Goal: Navigation & Orientation: Find specific page/section

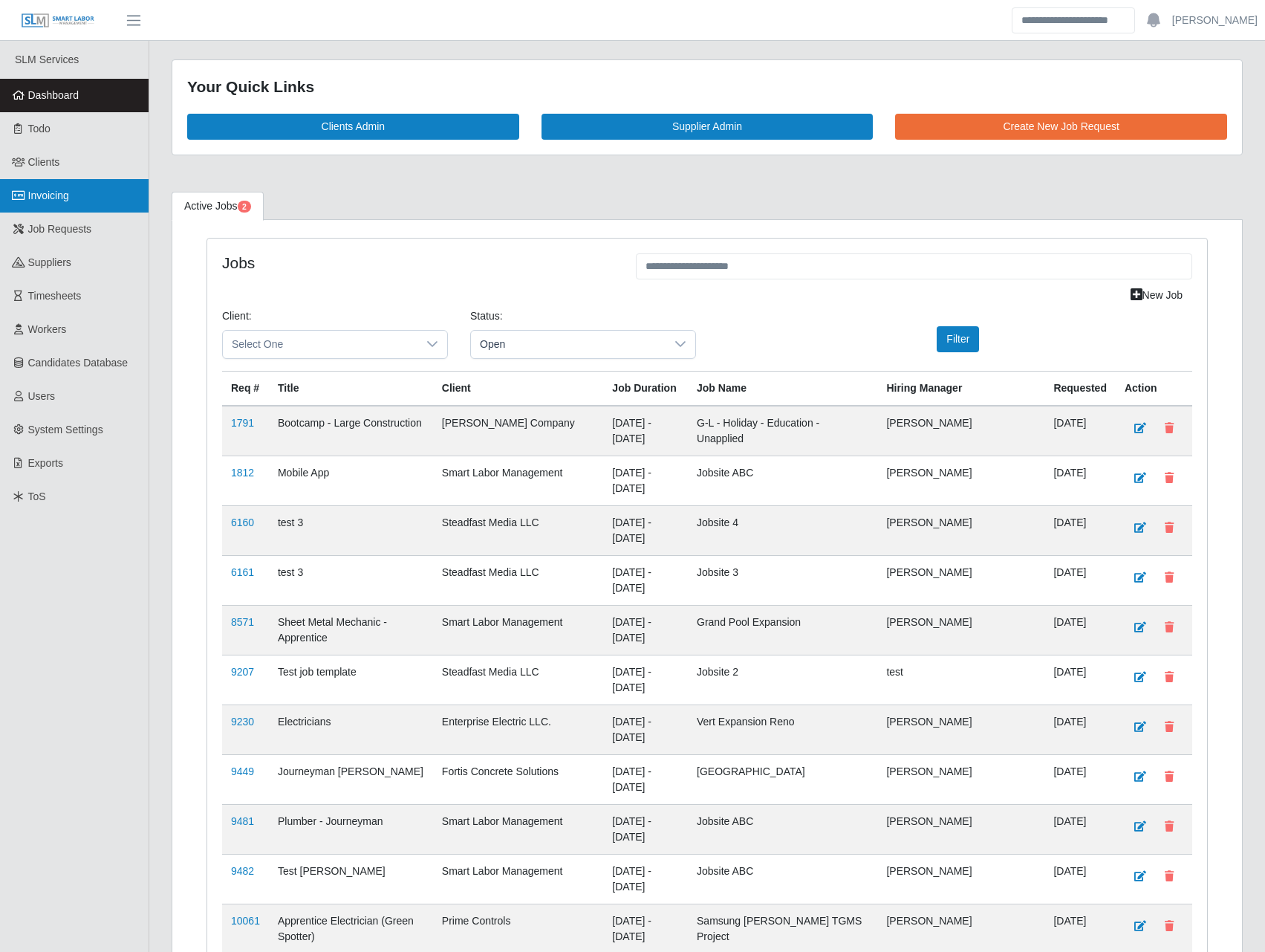
click at [67, 195] on span "Invoicing" at bounding box center [49, 195] width 41 height 11
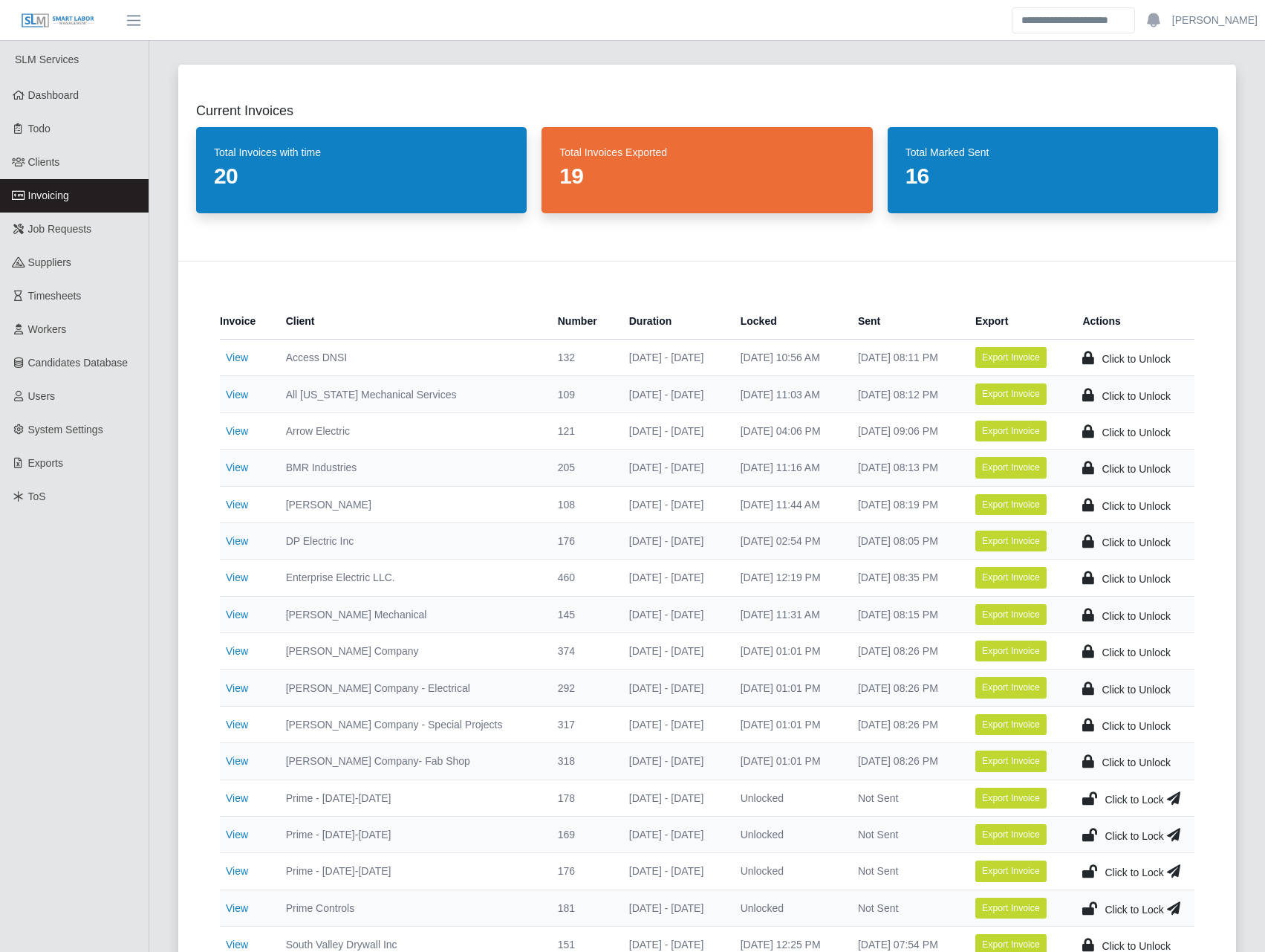
scroll to position [173, 0]
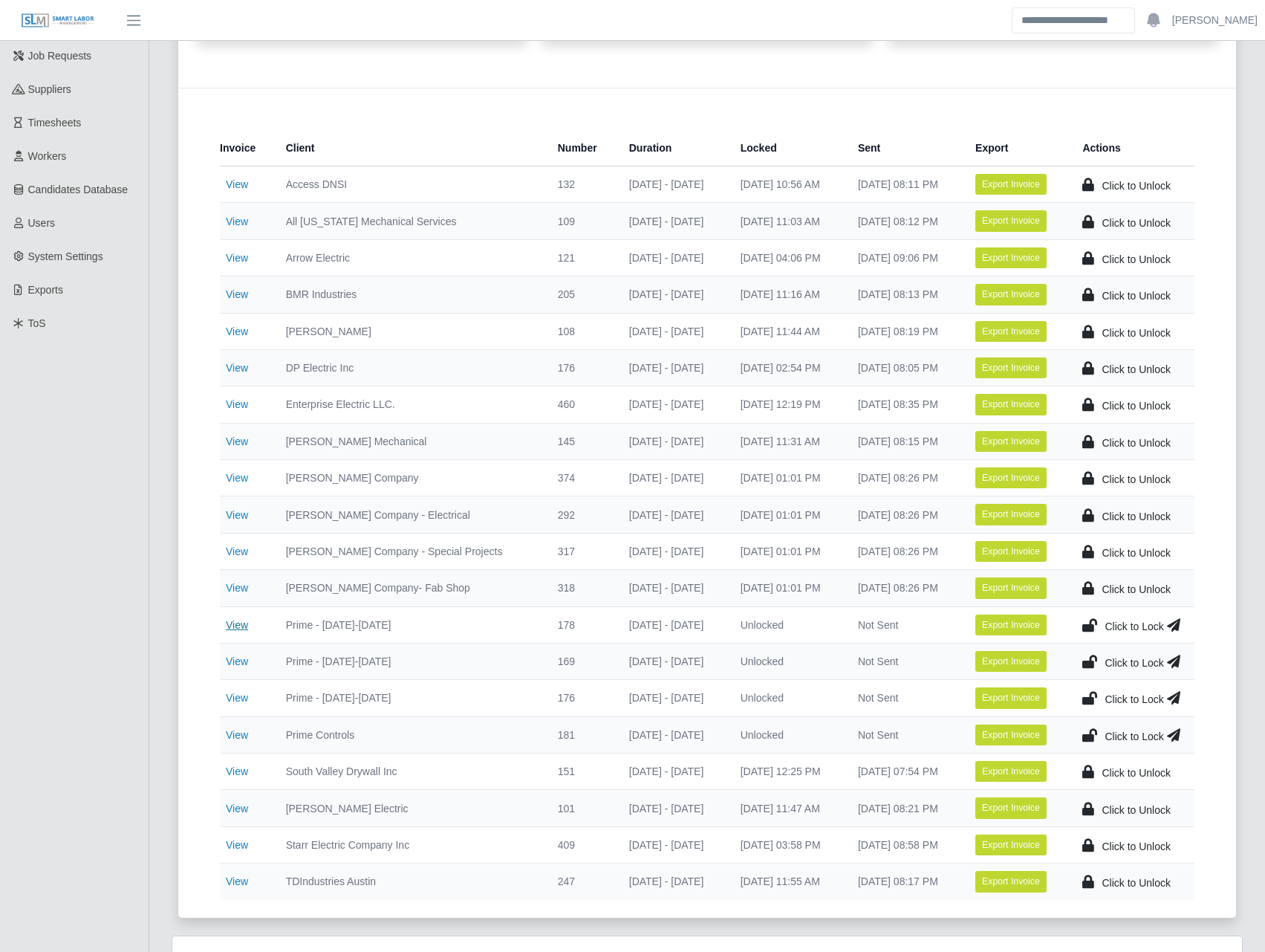
drag, startPoint x: 370, startPoint y: 621, endPoint x: 247, endPoint y: 622, distance: 123.0
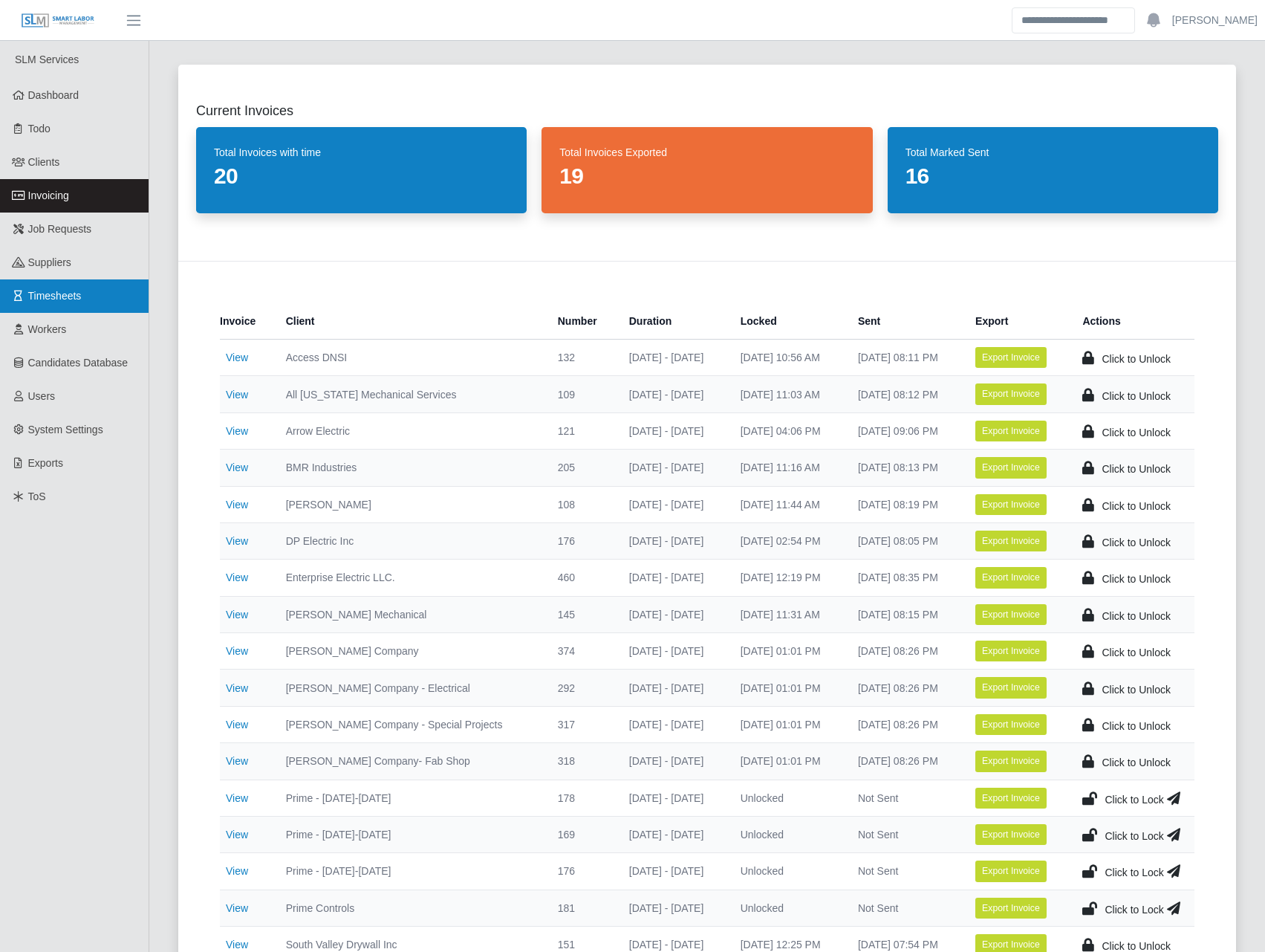
click at [64, 295] on span "Timesheets" at bounding box center [55, 296] width 53 height 11
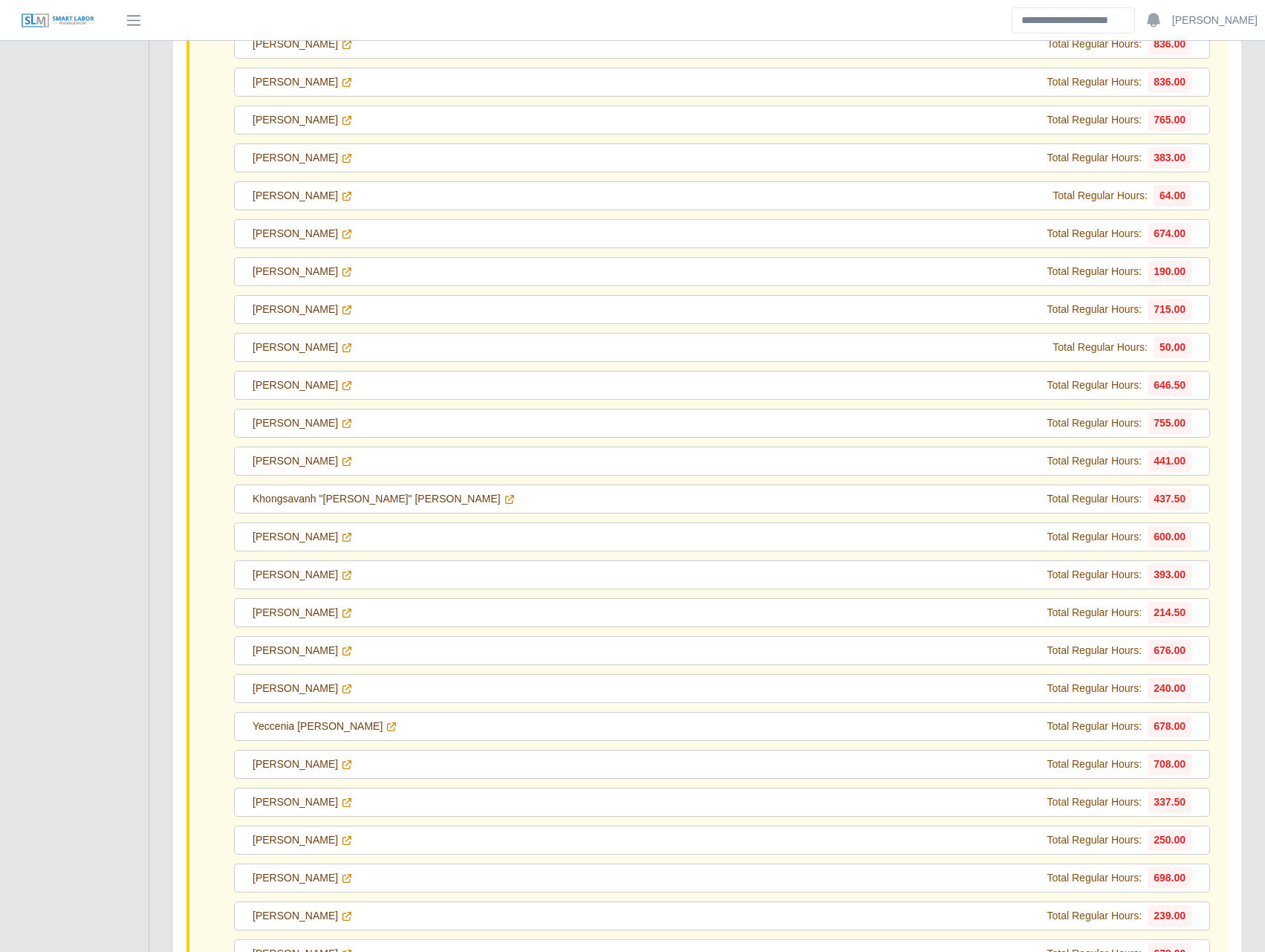
scroll to position [8420, 0]
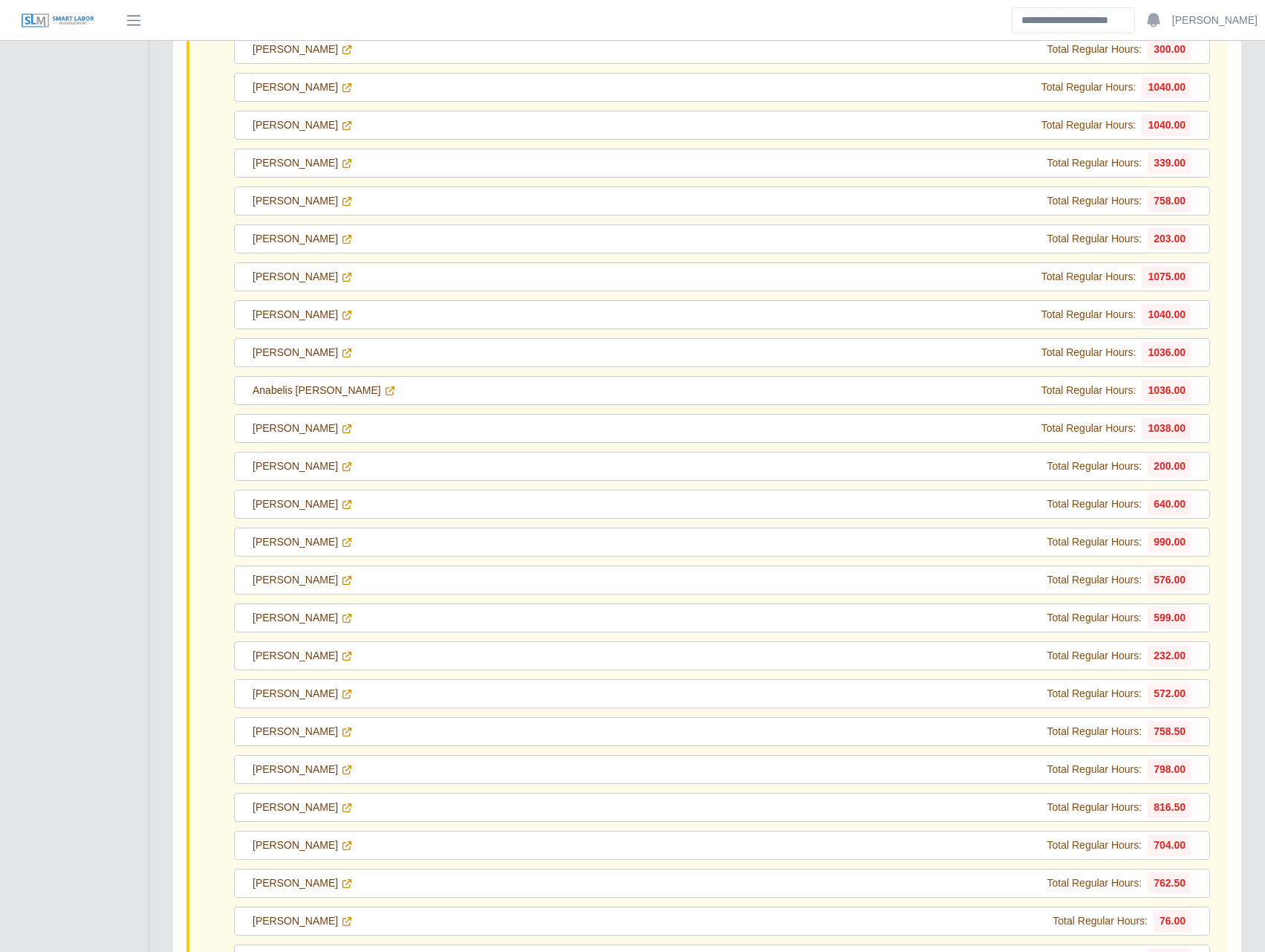
drag, startPoint x: 85, startPoint y: 138, endPoint x: 75, endPoint y: 154, distance: 18.9
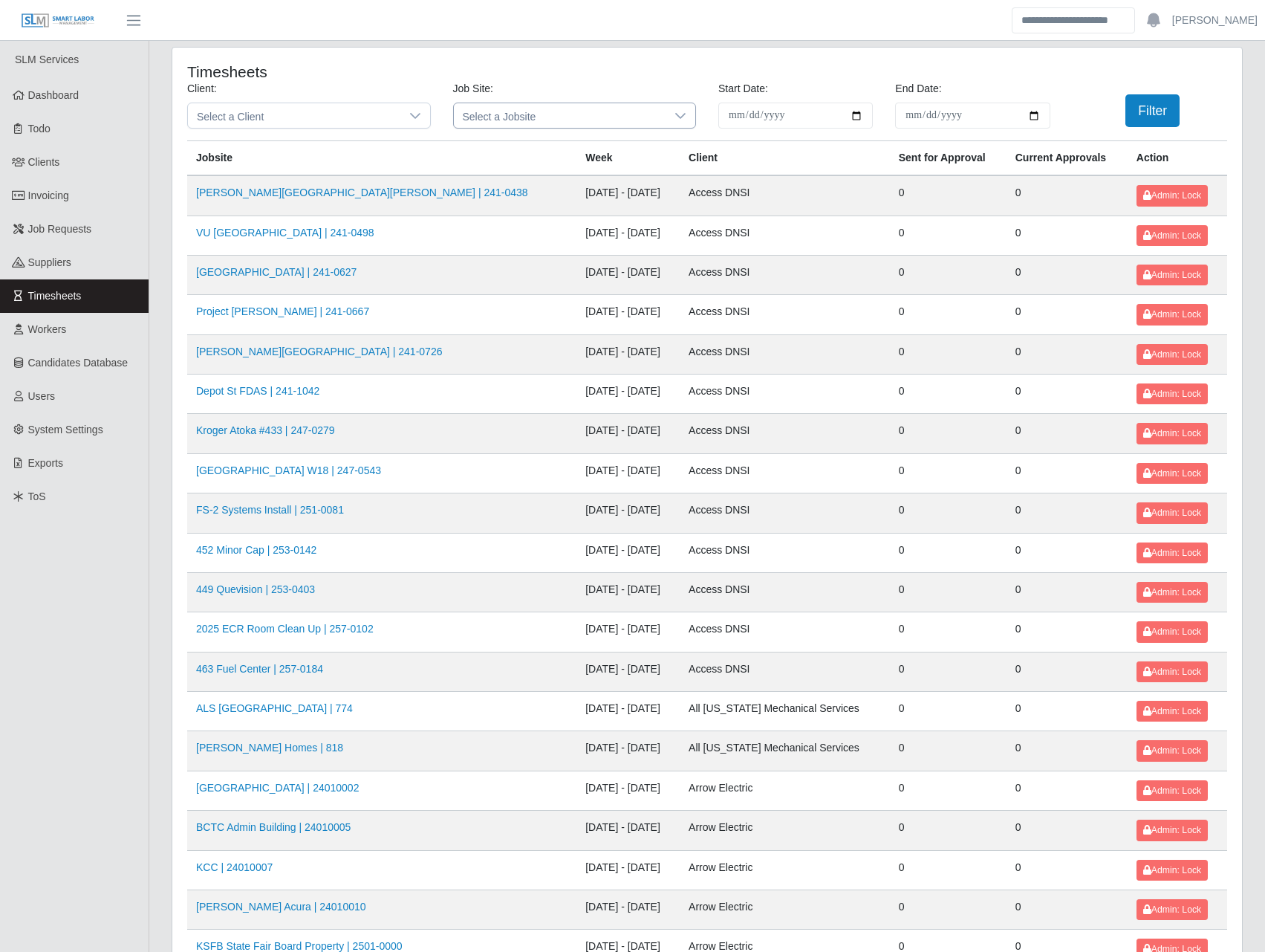
click at [454, 107] on div "Select a Jobsite" at bounding box center [575, 115] width 243 height 26
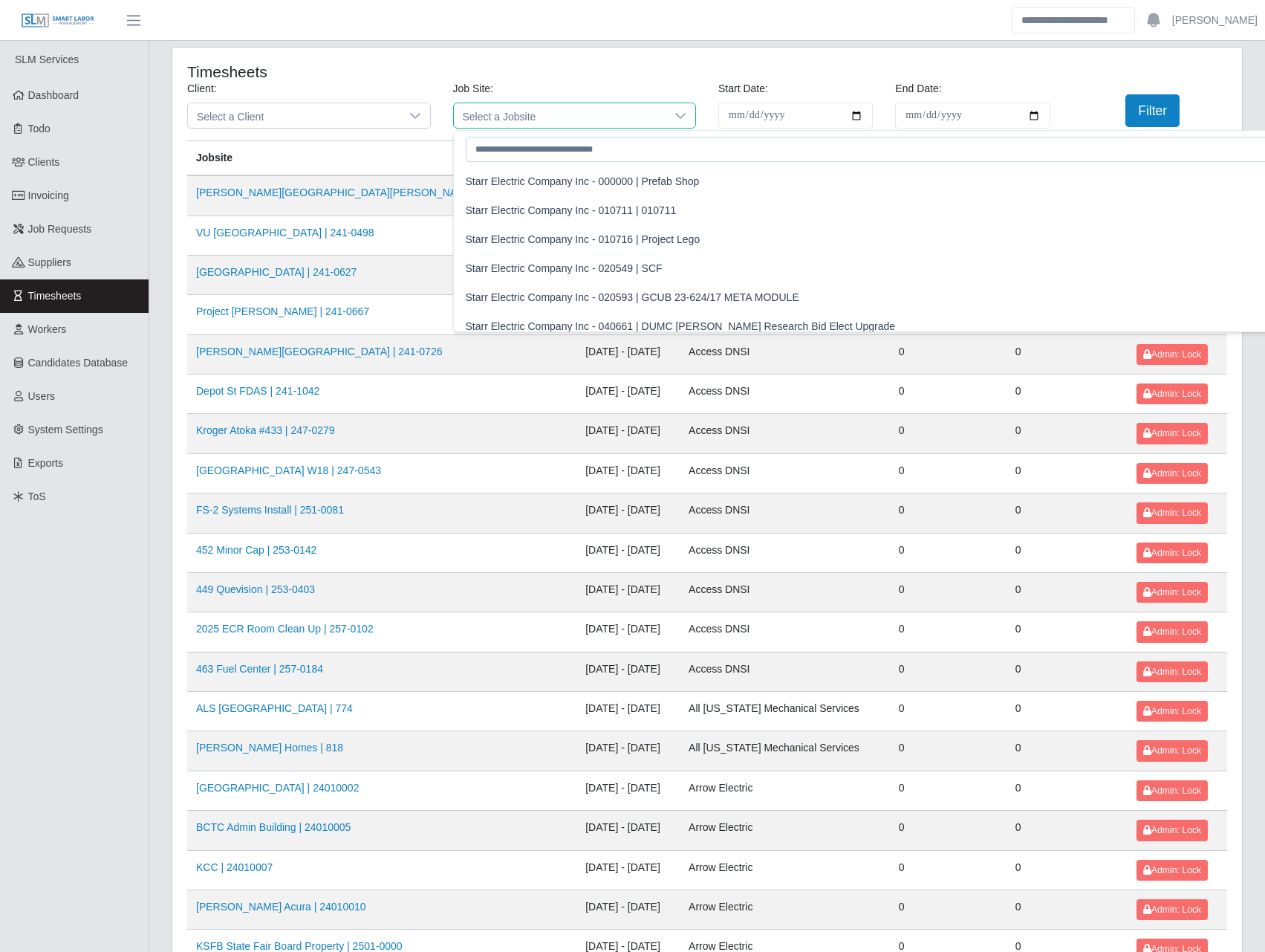
click at [470, 112] on span "Select a Jobsite" at bounding box center [559, 116] width 212 height 25
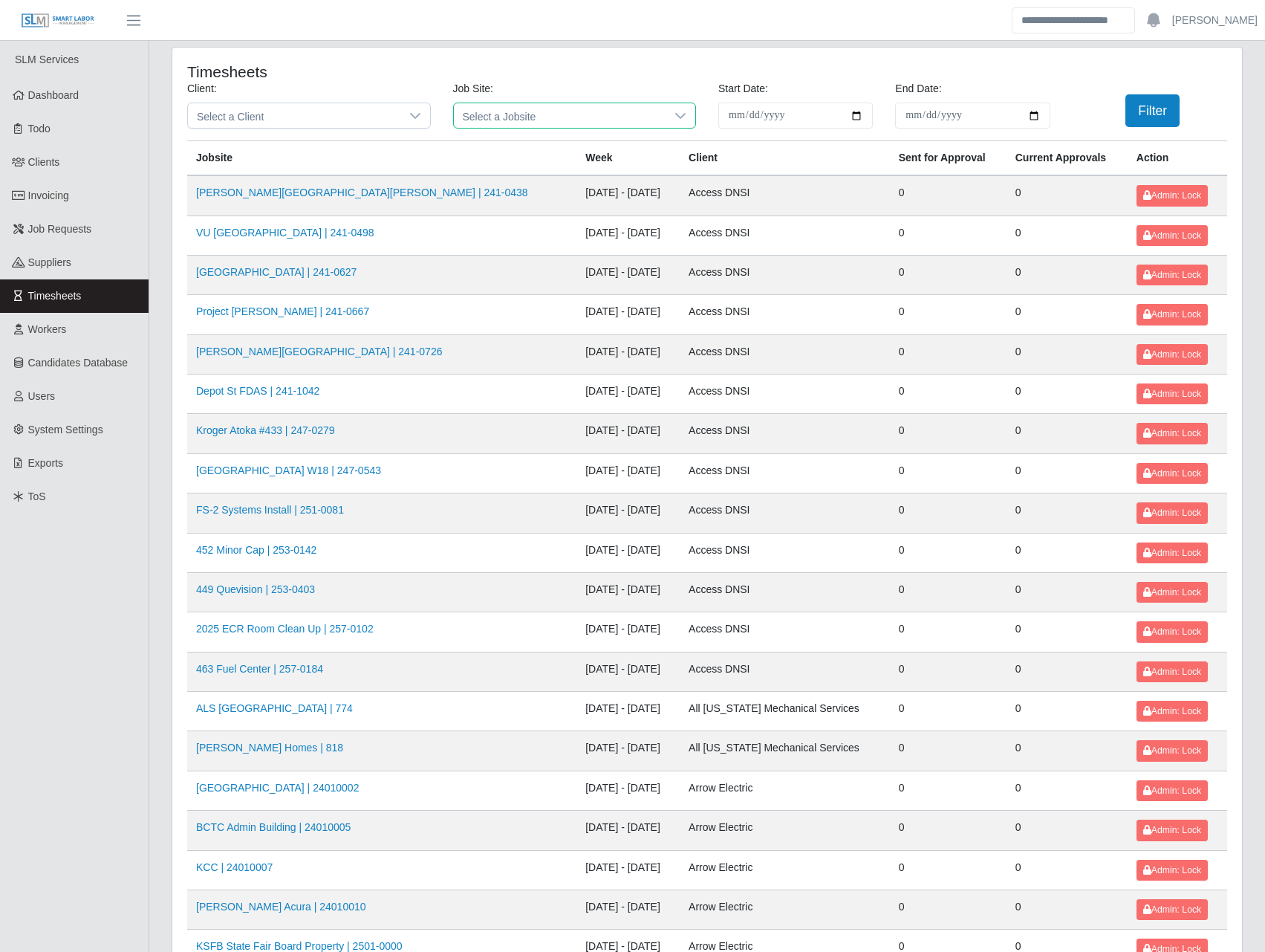
click at [470, 112] on span "Select a Jobsite" at bounding box center [559, 116] width 212 height 25
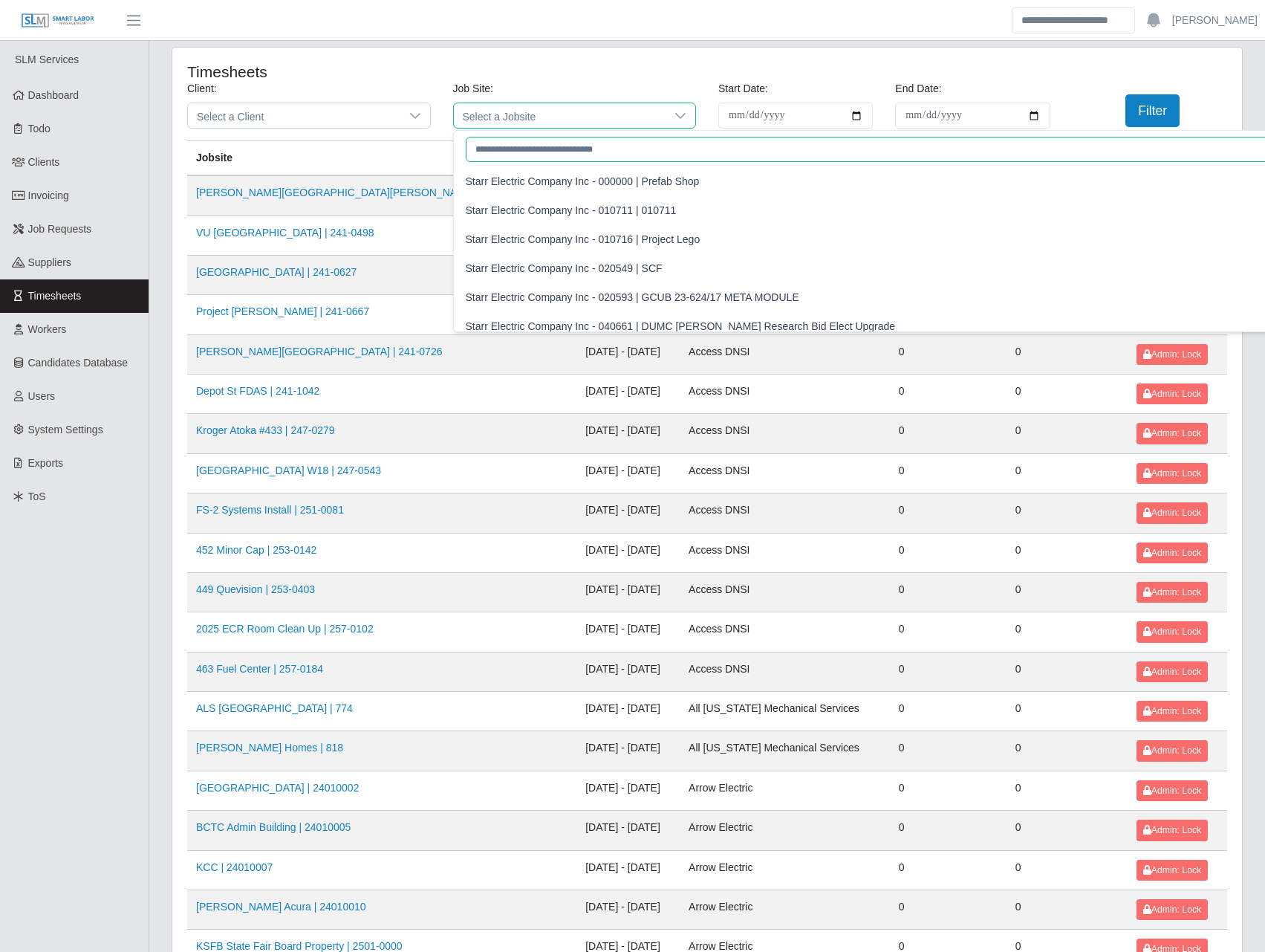
click at [489, 146] on input "text" at bounding box center [891, 149] width 850 height 26
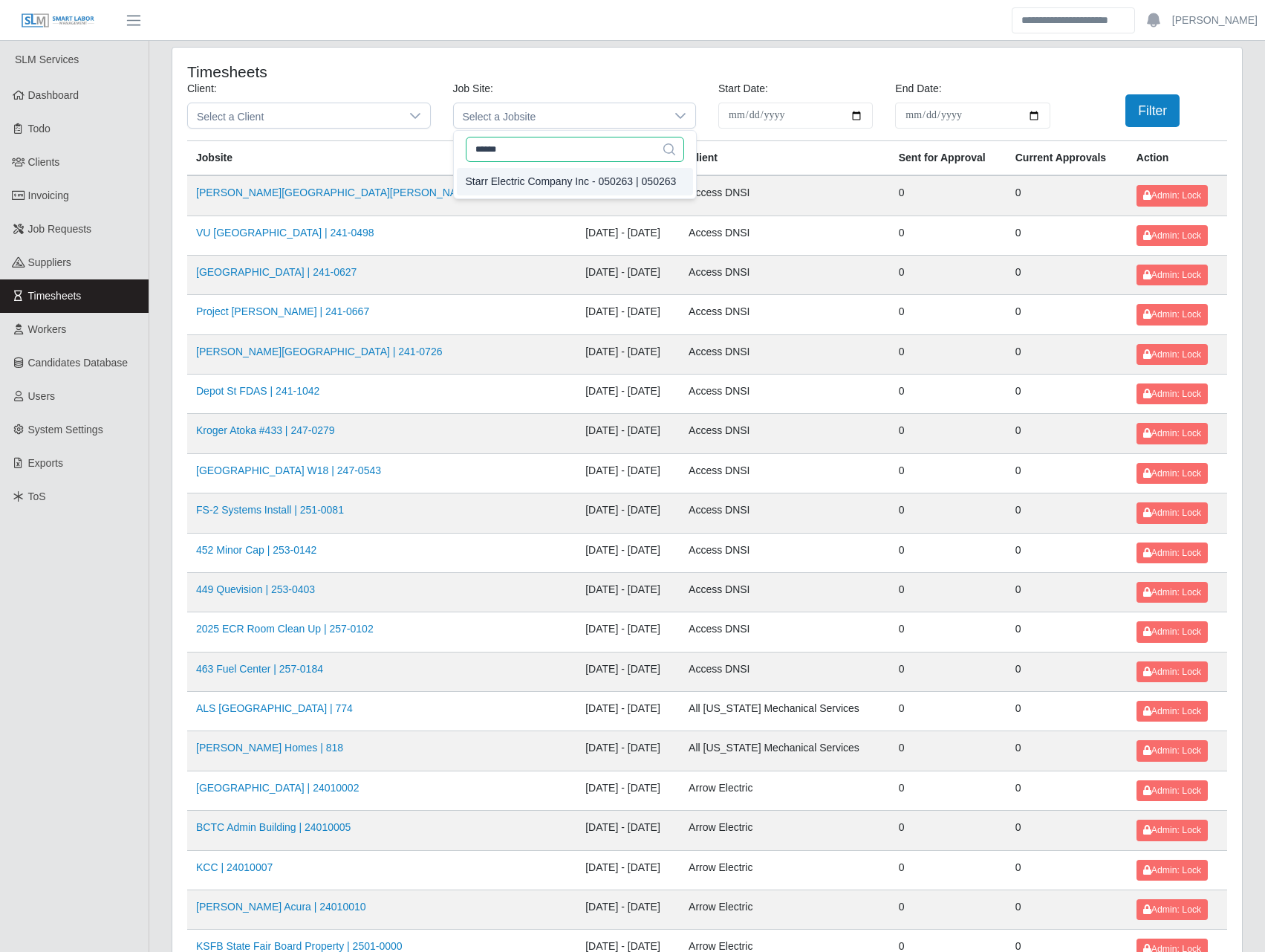
type input "******"
click at [572, 183] on div "Starr Electric Company Inc - 050263 | 050263" at bounding box center [572, 182] width 211 height 15
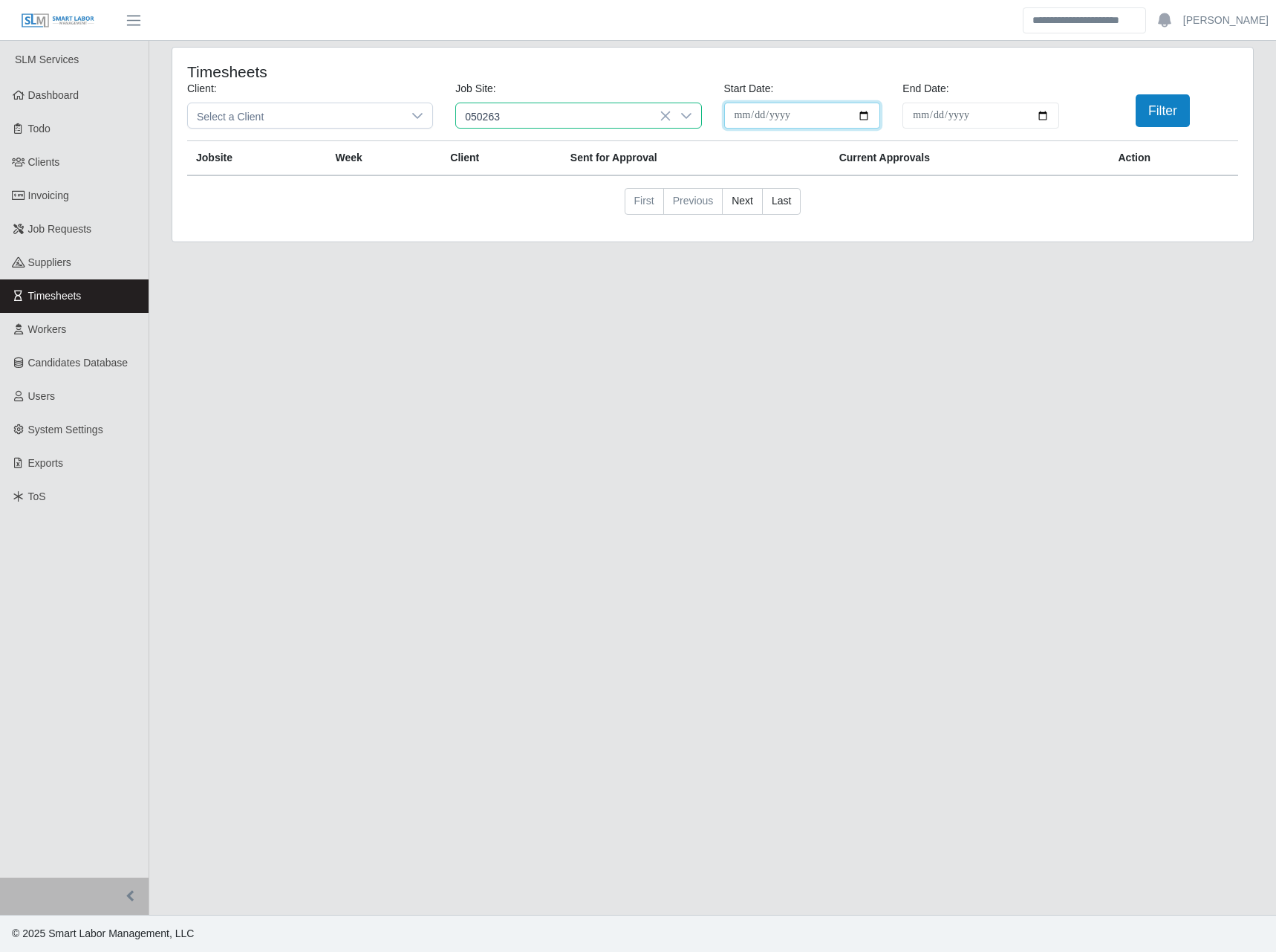
click at [867, 114] on input "**********" at bounding box center [802, 115] width 157 height 26
click at [1016, 205] on nav "First Previous Next Last" at bounding box center [712, 207] width 1051 height 39
click at [1162, 99] on button "Filter" at bounding box center [1162, 110] width 54 height 32
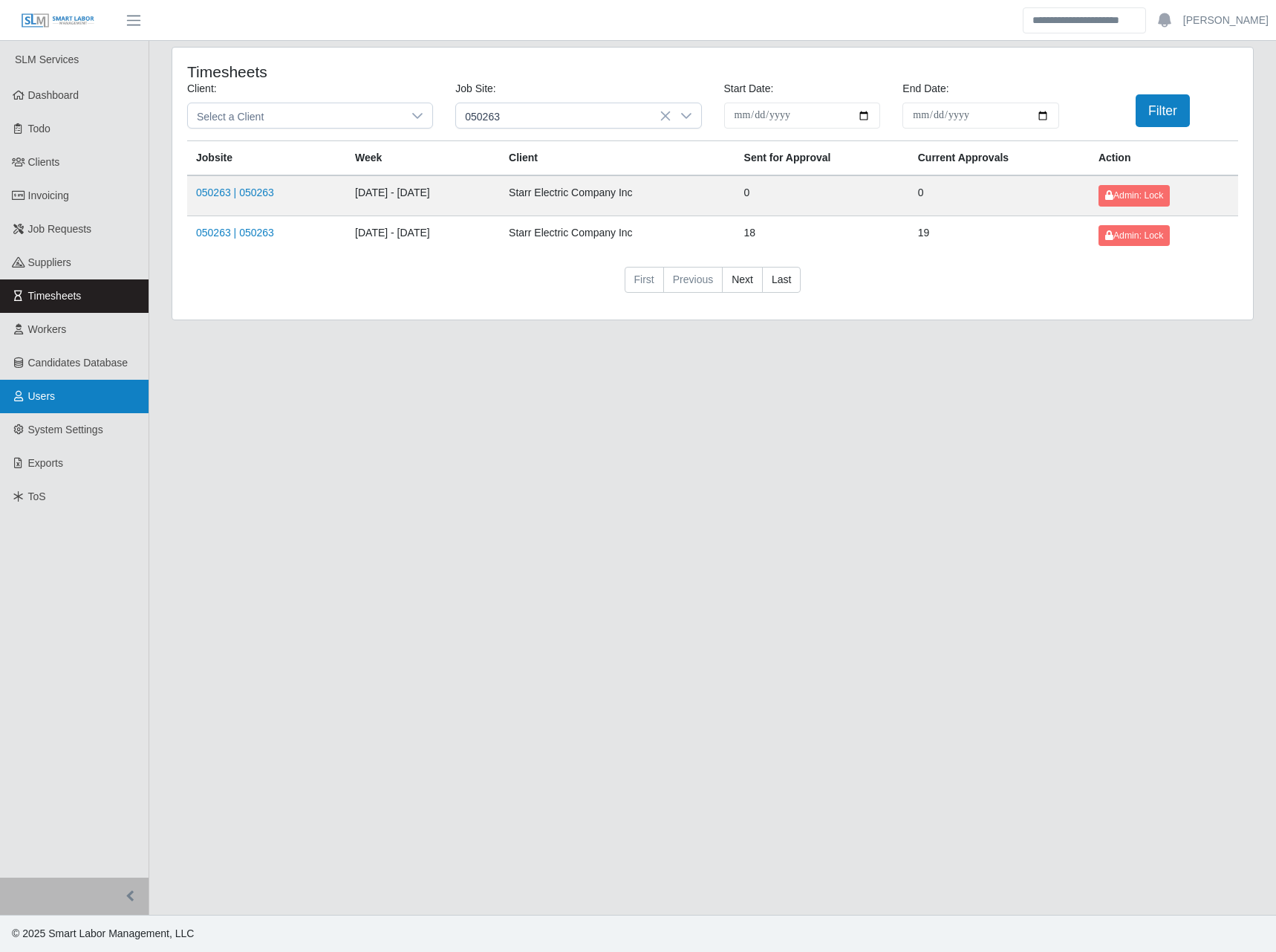
click at [65, 389] on link "Users" at bounding box center [74, 396] width 148 height 33
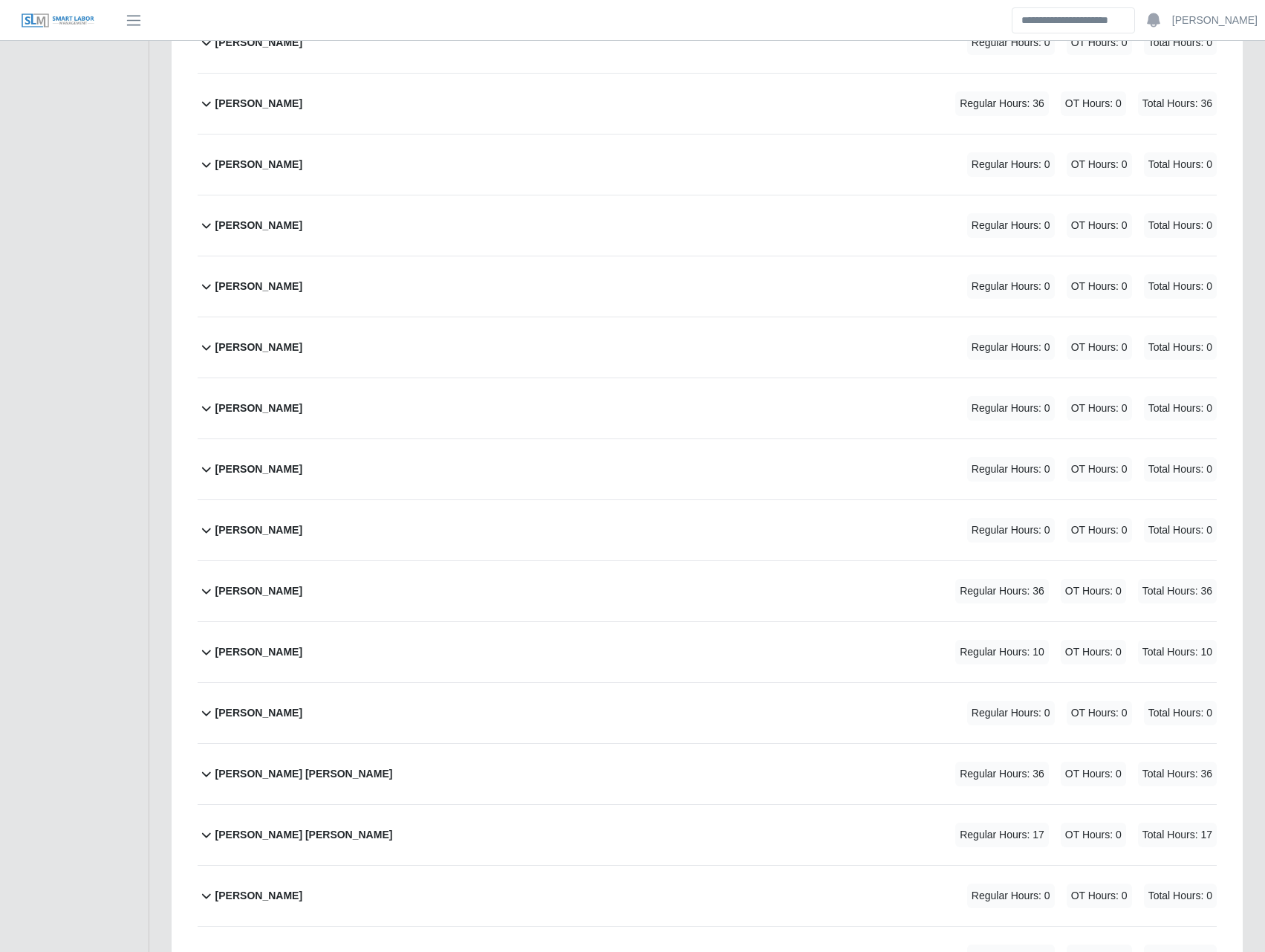
scroll to position [2080, 0]
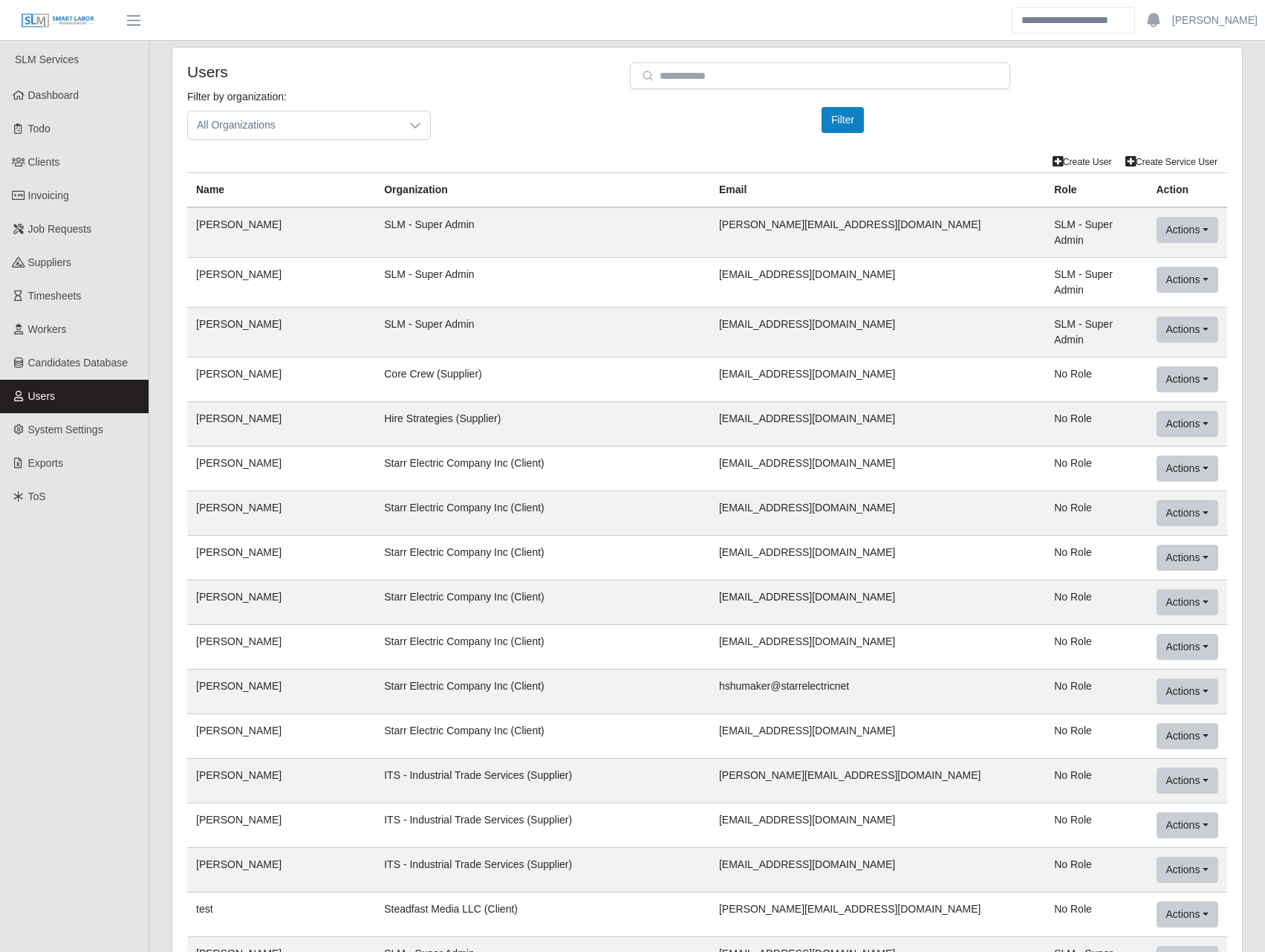
click at [518, 131] on div "Filter by organization: All Organizations Please provide a valid organization. …" at bounding box center [707, 121] width 1062 height 63
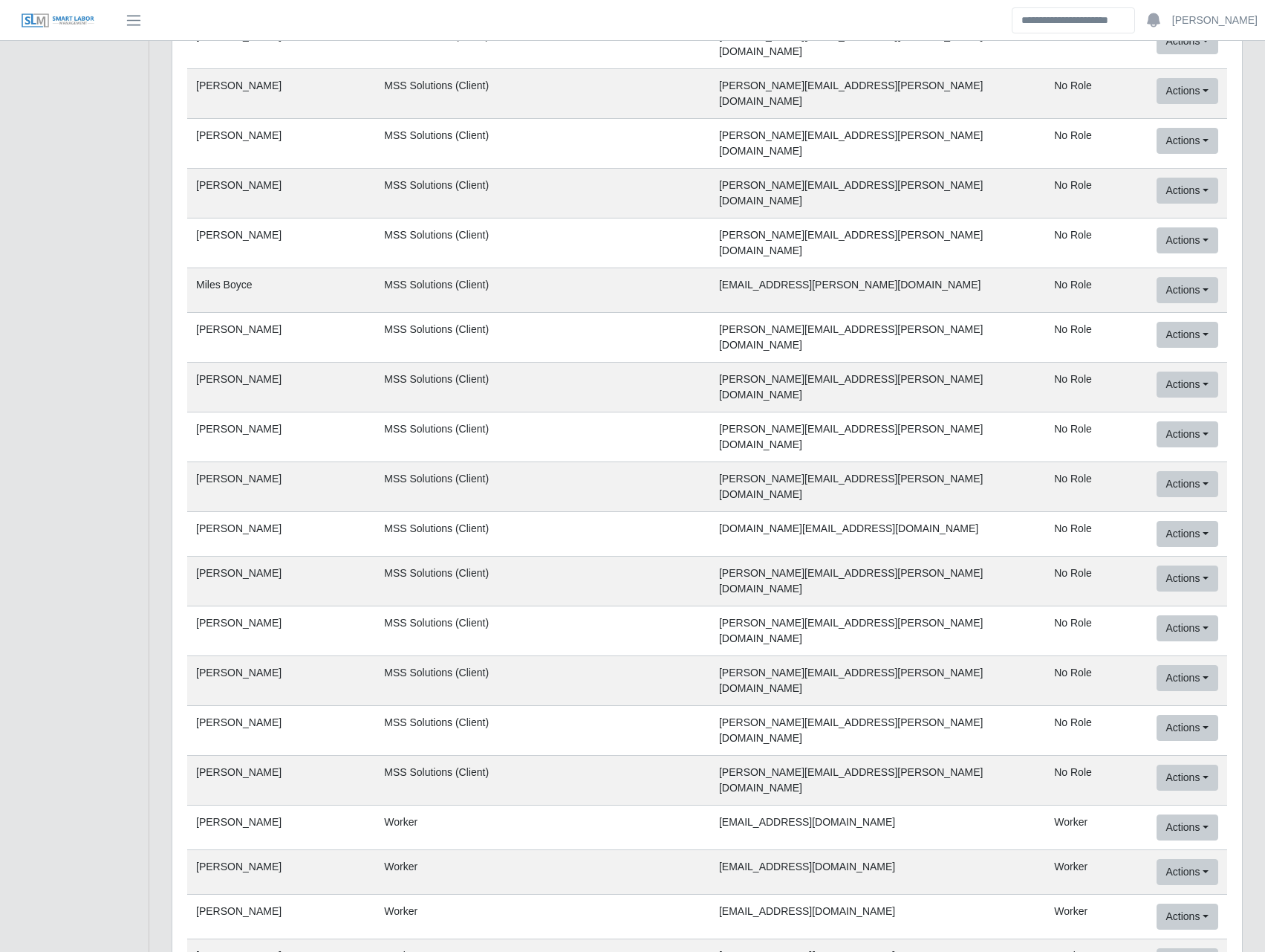
scroll to position [68399, 0]
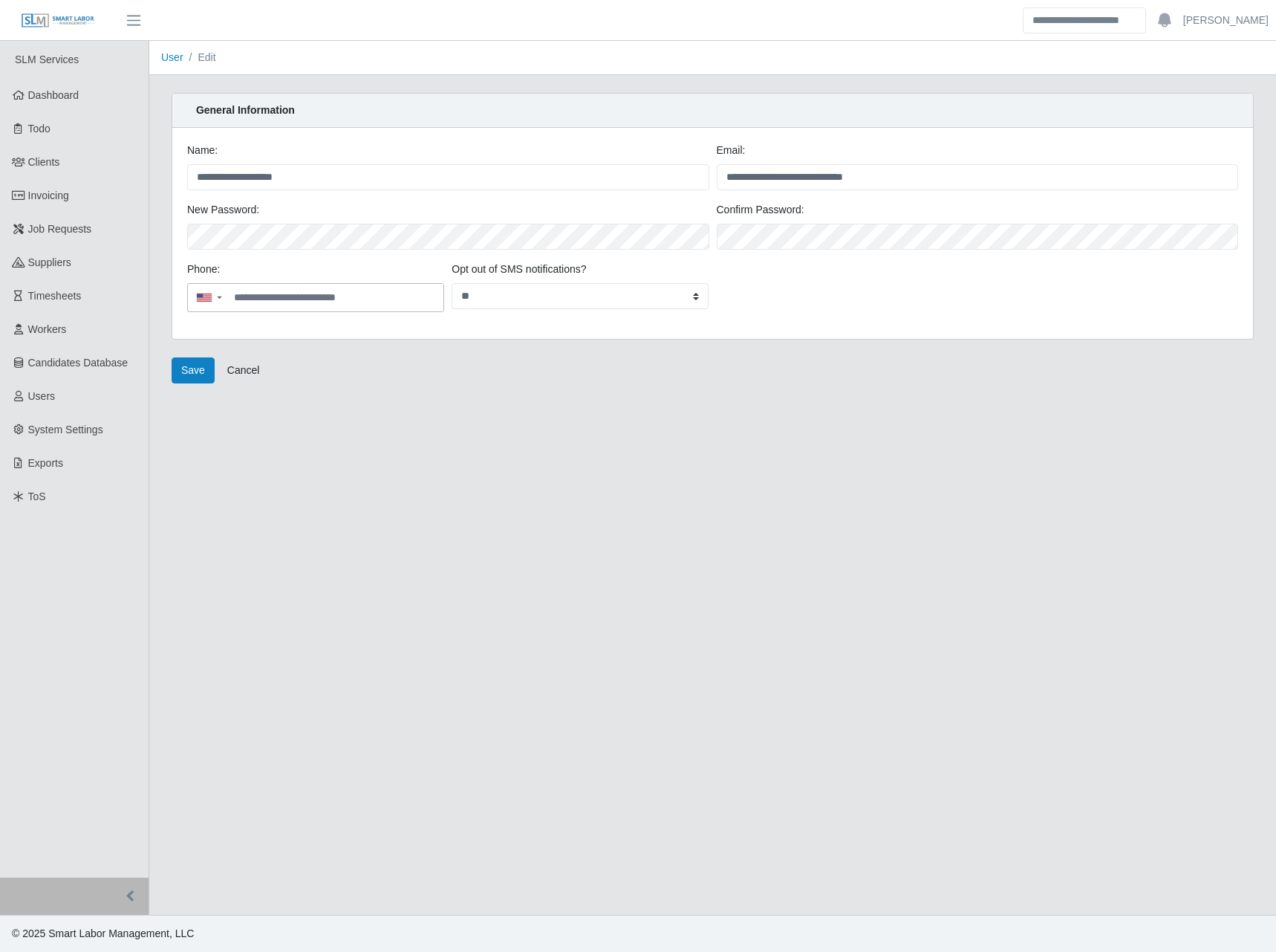
click at [450, 826] on main "**********" at bounding box center [712, 477] width 1127 height 874
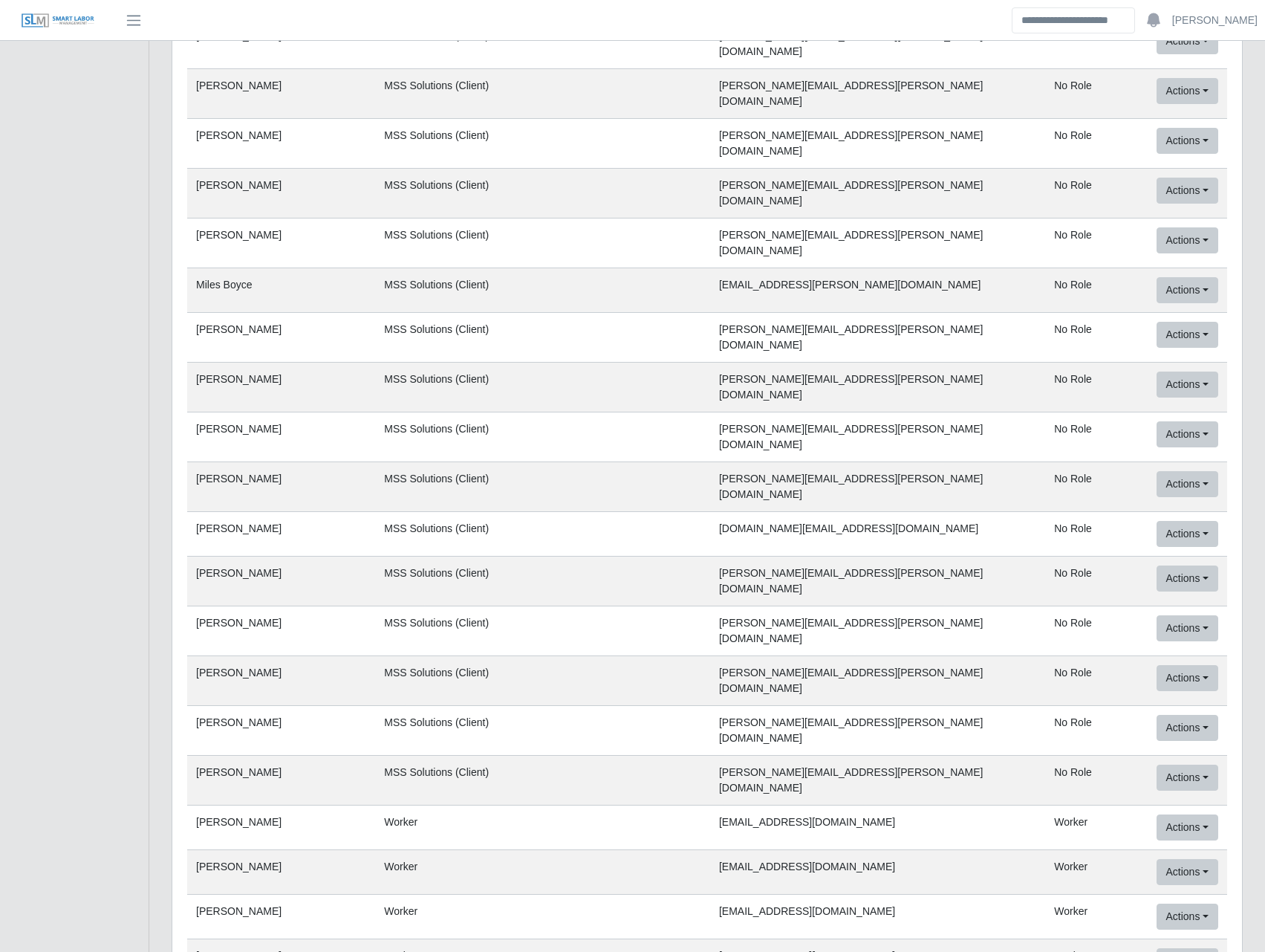
scroll to position [68399, 0]
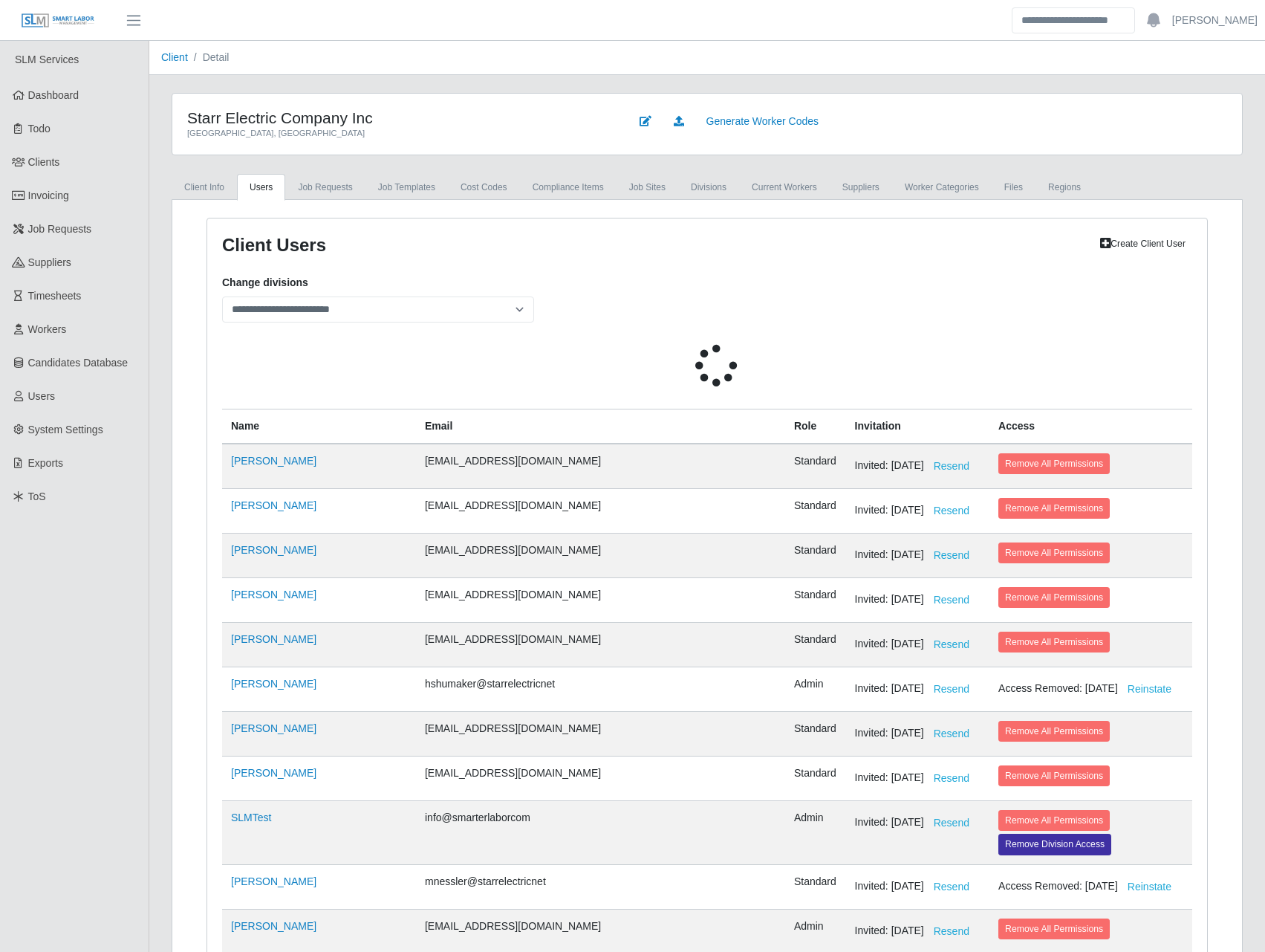
select select
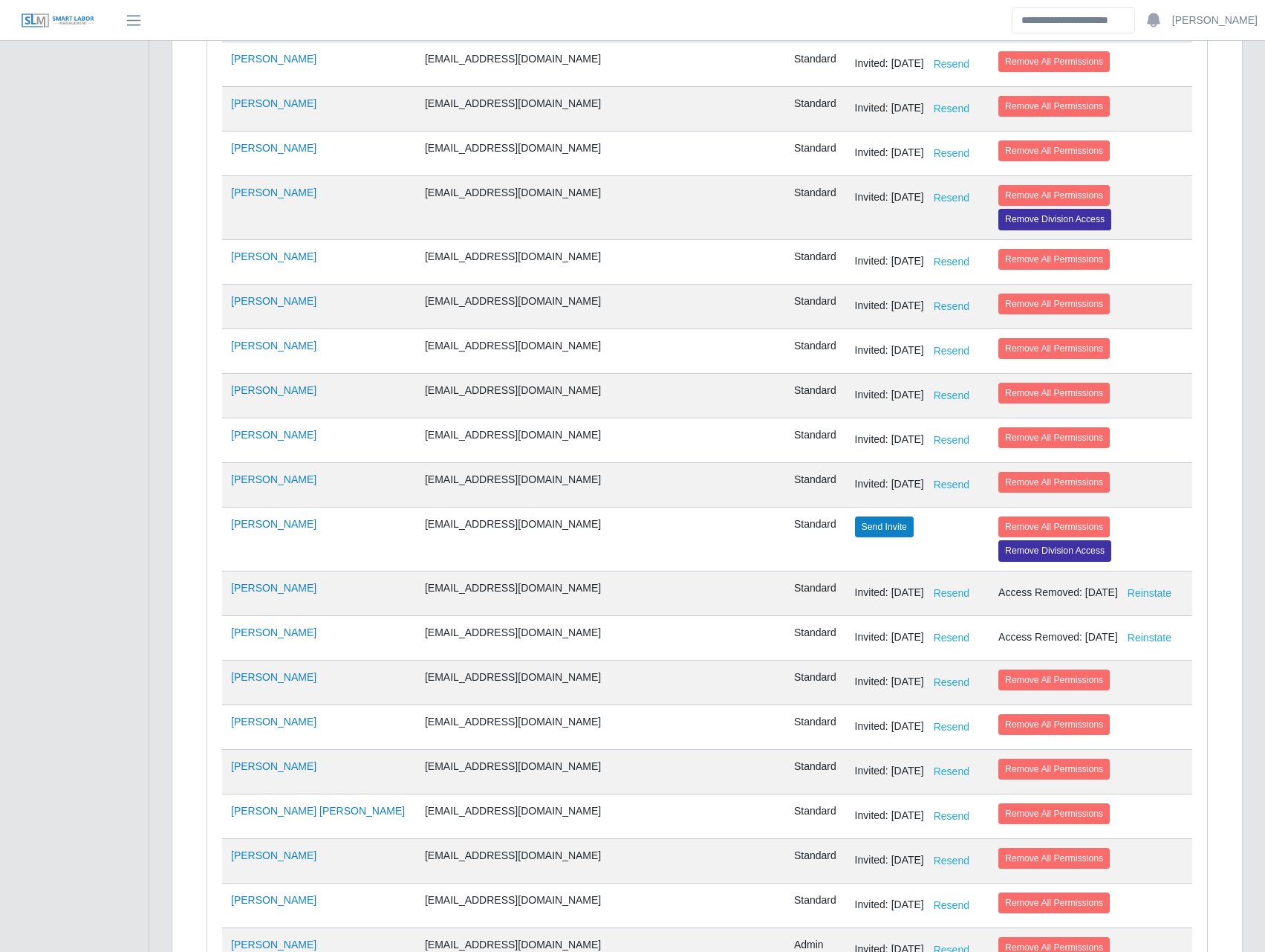
scroll to position [5027, 0]
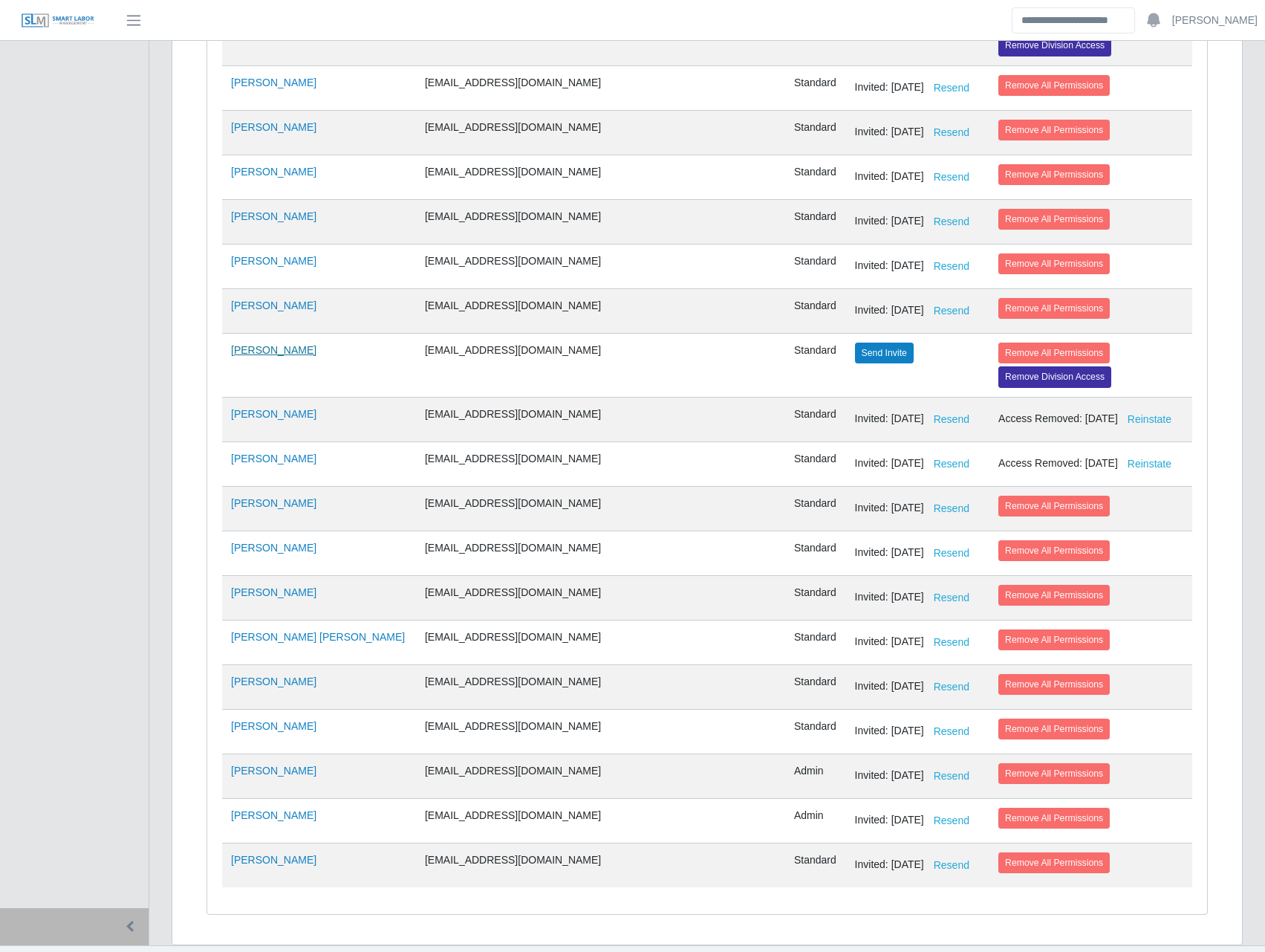
click at [287, 349] on link "[PERSON_NAME]" at bounding box center [274, 350] width 86 height 11
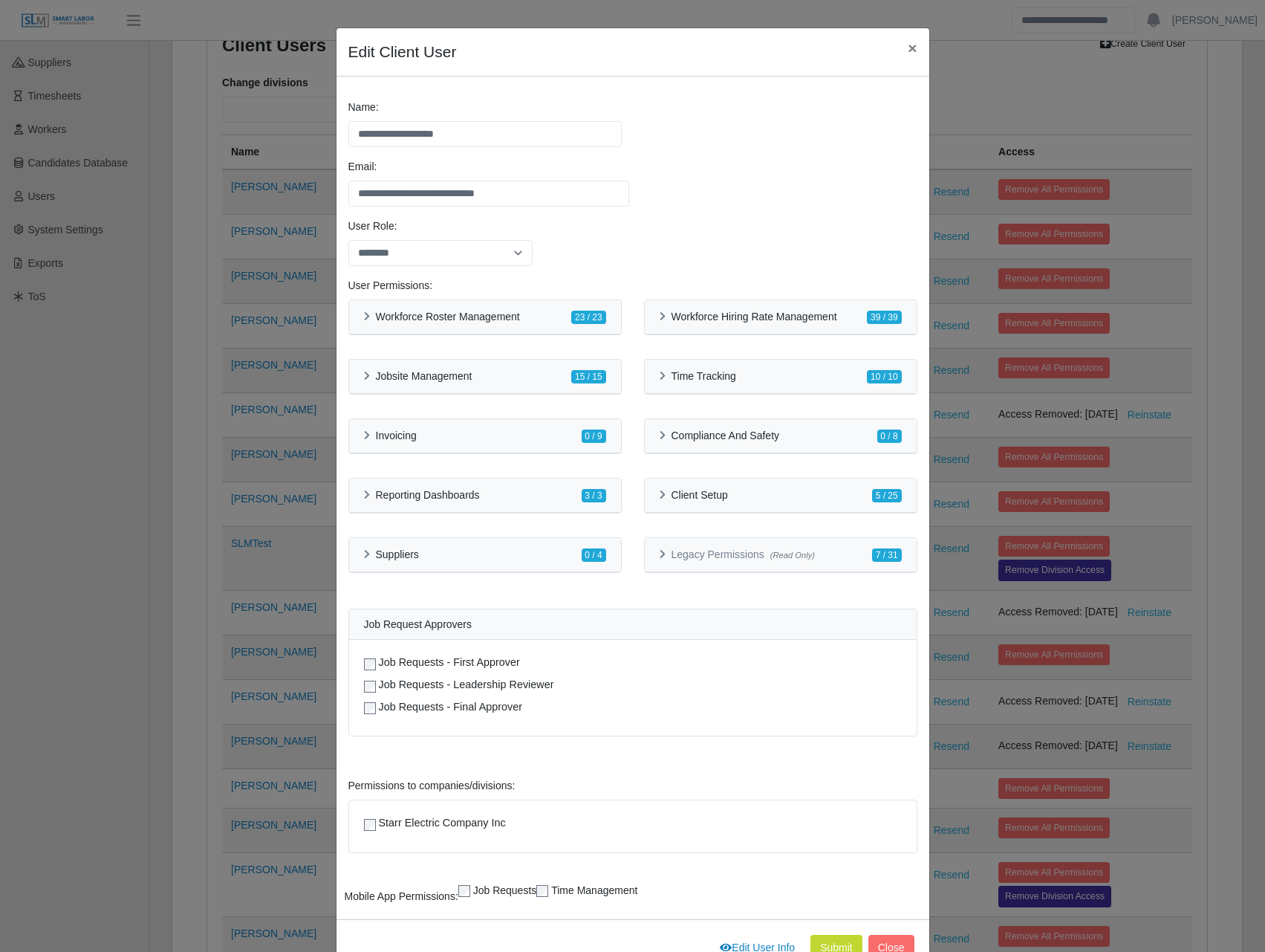
scroll to position [0, 0]
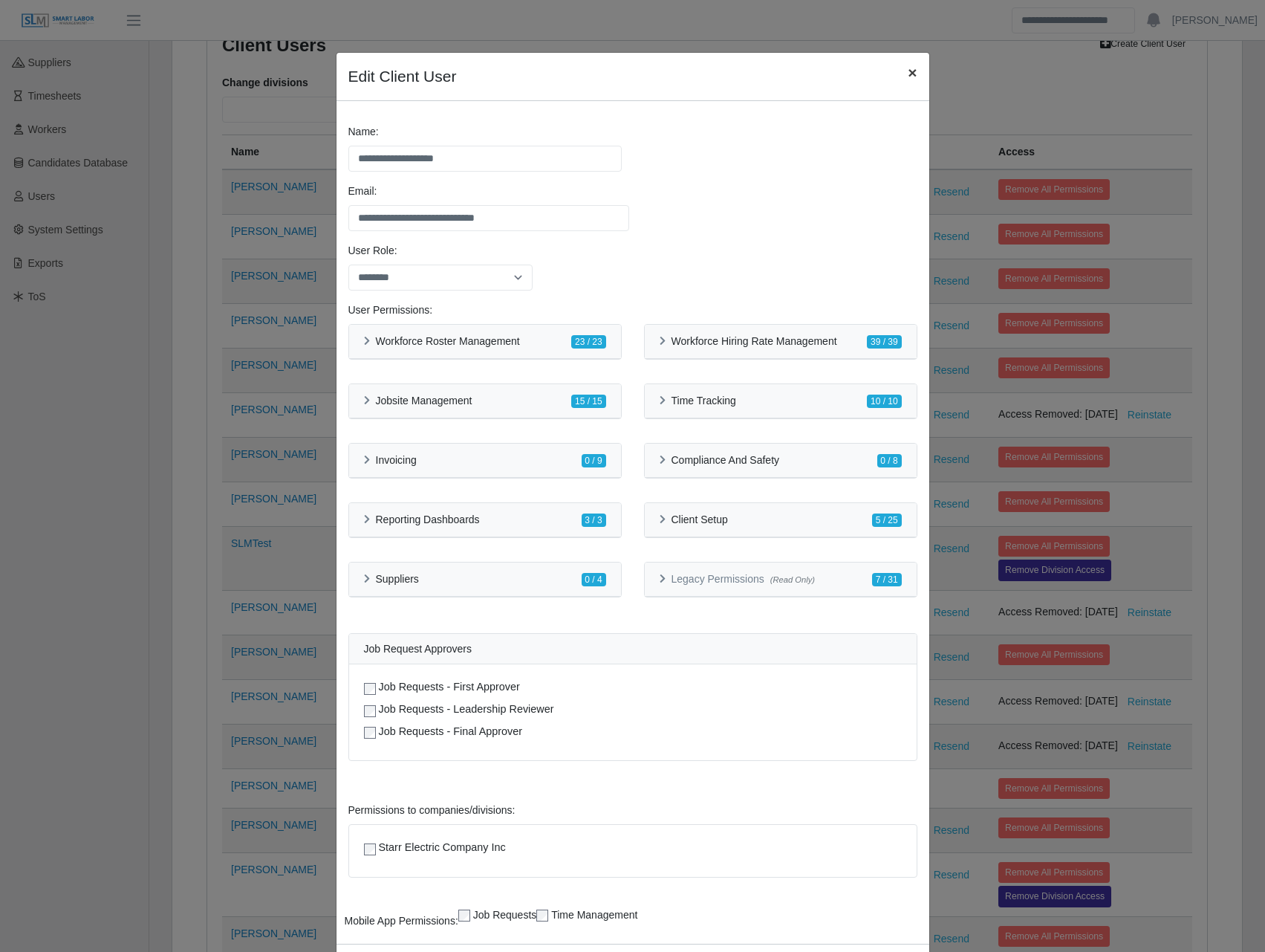
click at [909, 70] on span "×" at bounding box center [912, 72] width 9 height 17
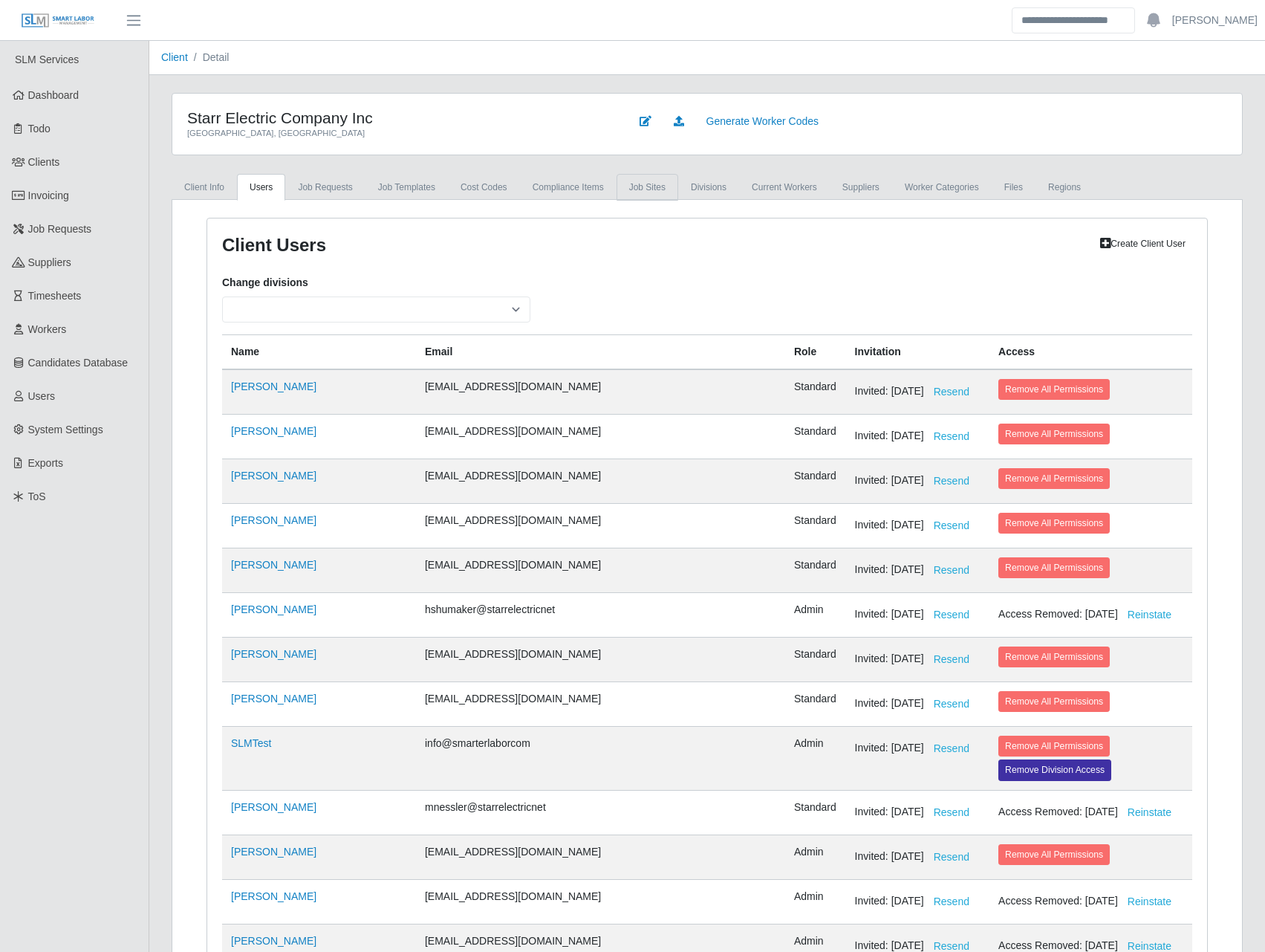
click at [647, 188] on link "job sites" at bounding box center [647, 187] width 62 height 27
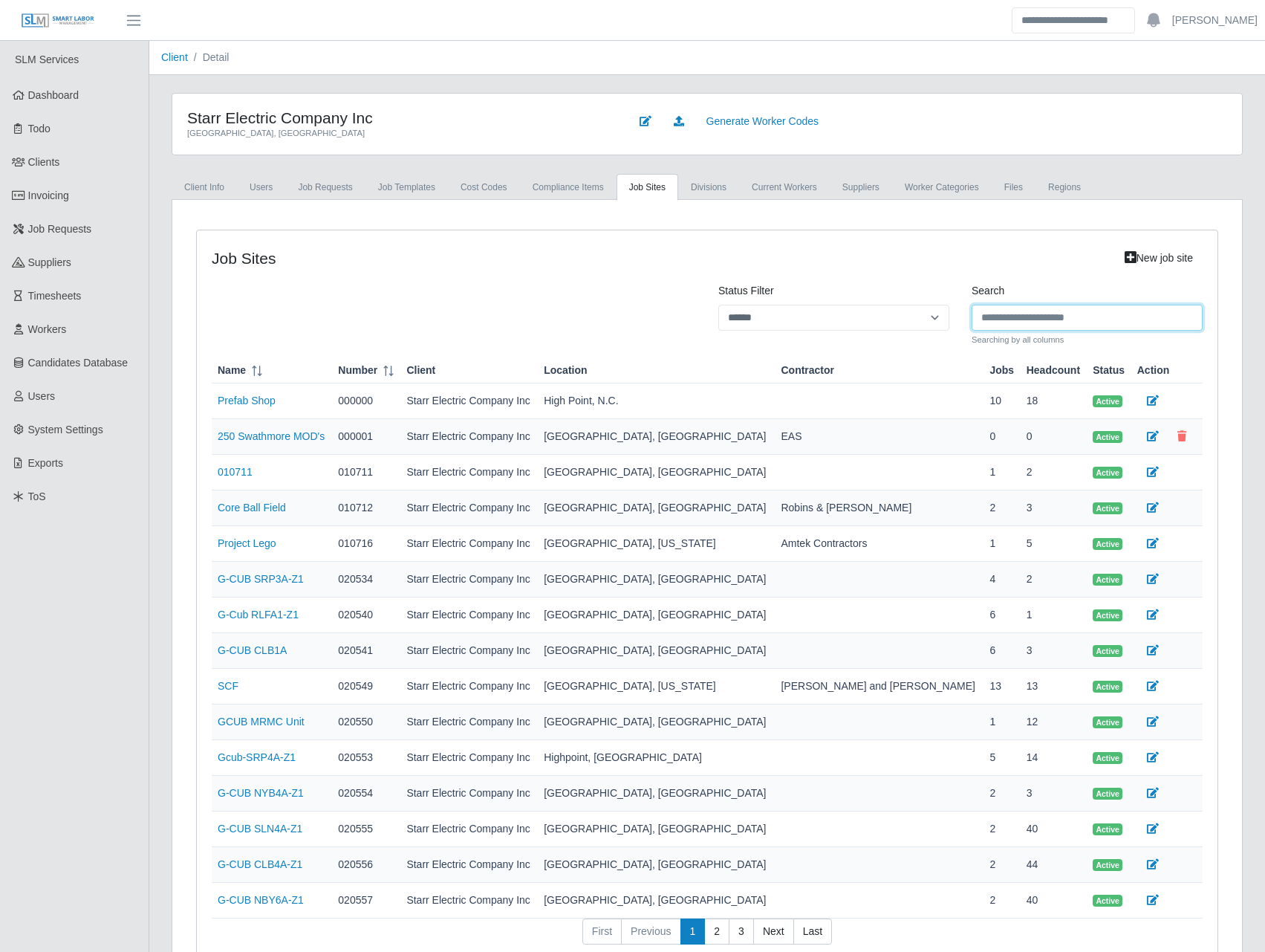
click at [997, 313] on input "Search" at bounding box center [1087, 317] width 231 height 26
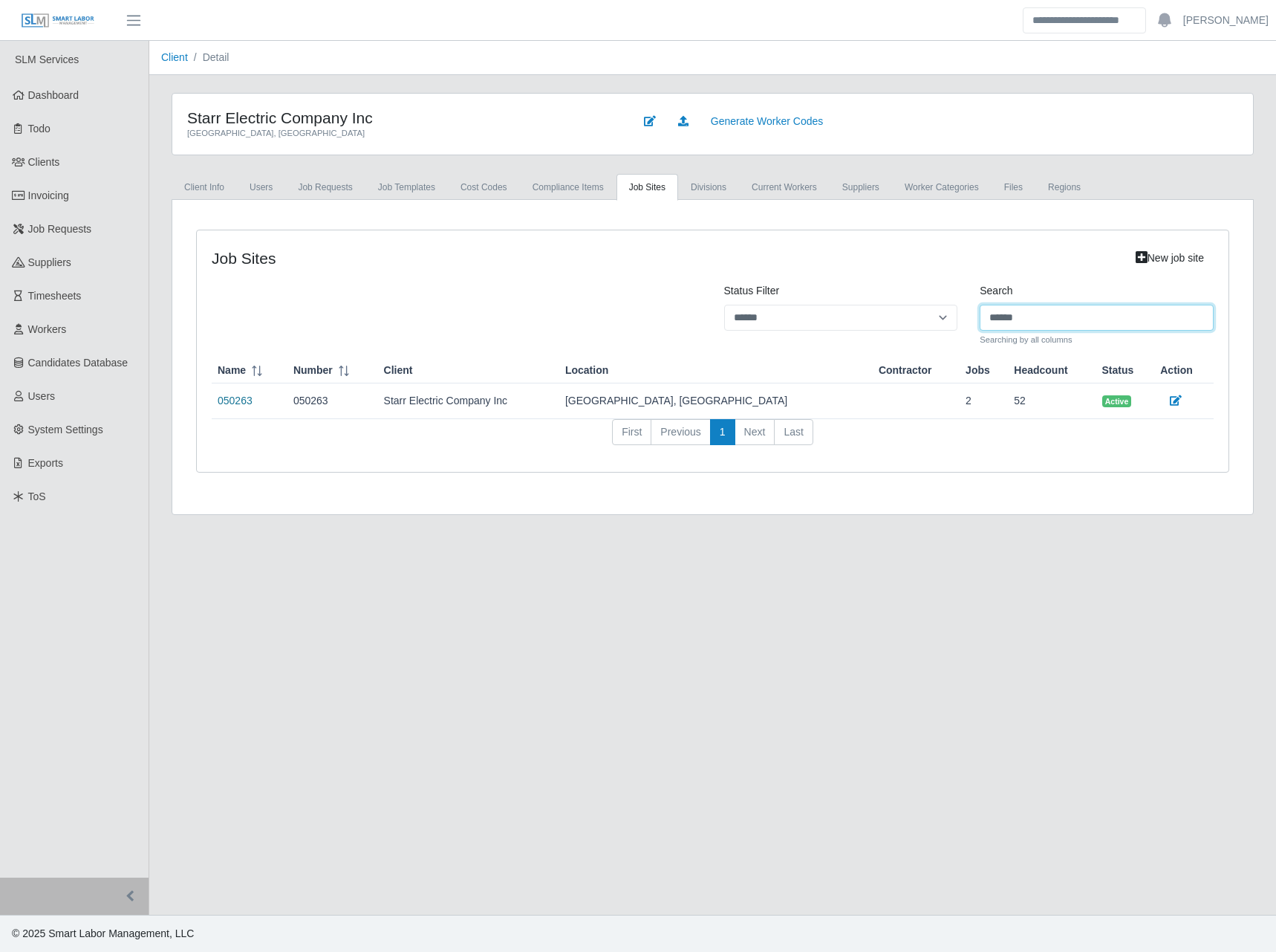
type input "******"
click at [241, 399] on link "050263" at bounding box center [235, 400] width 35 height 11
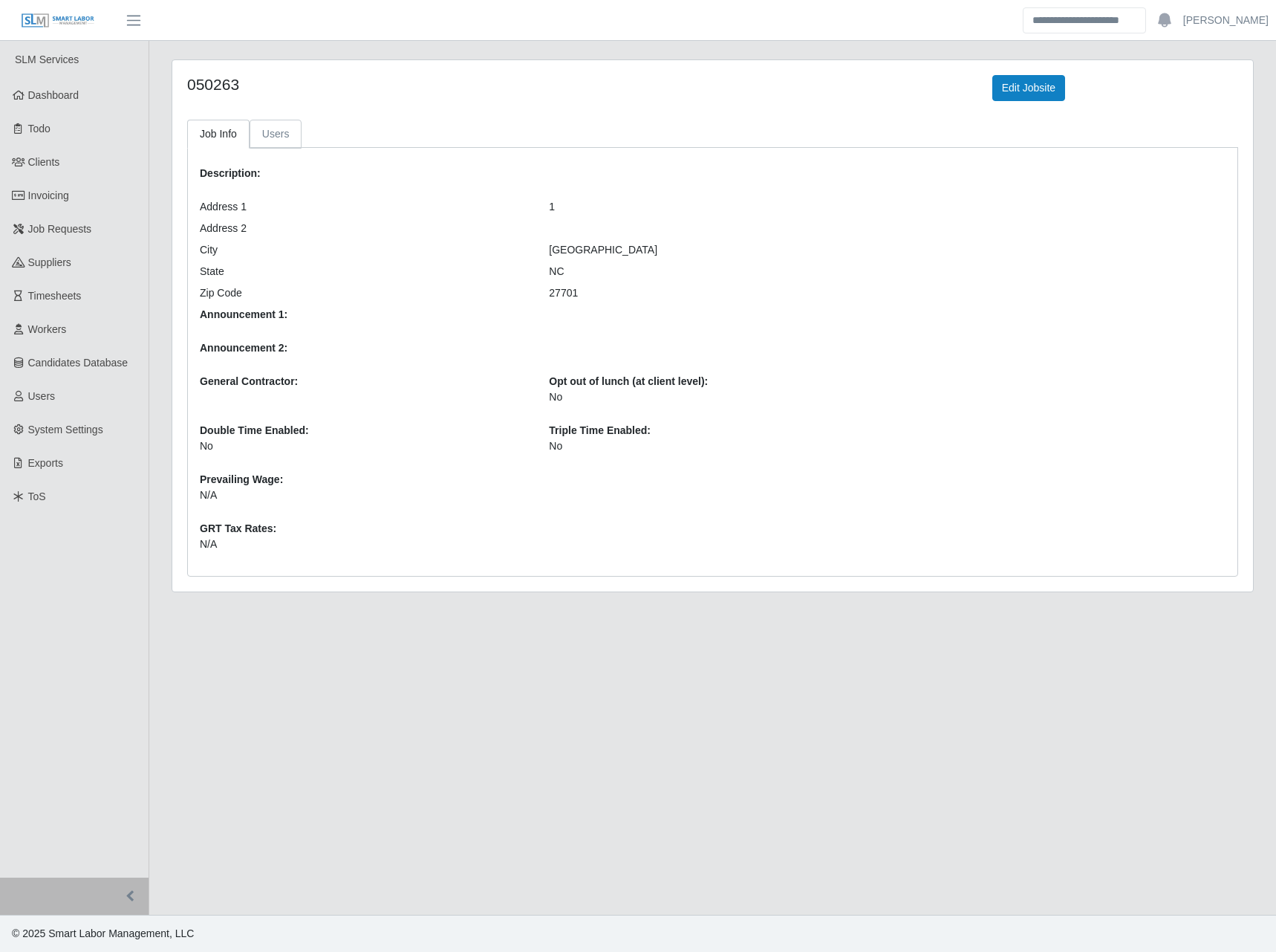
click at [288, 133] on link "Users" at bounding box center [275, 134] width 52 height 29
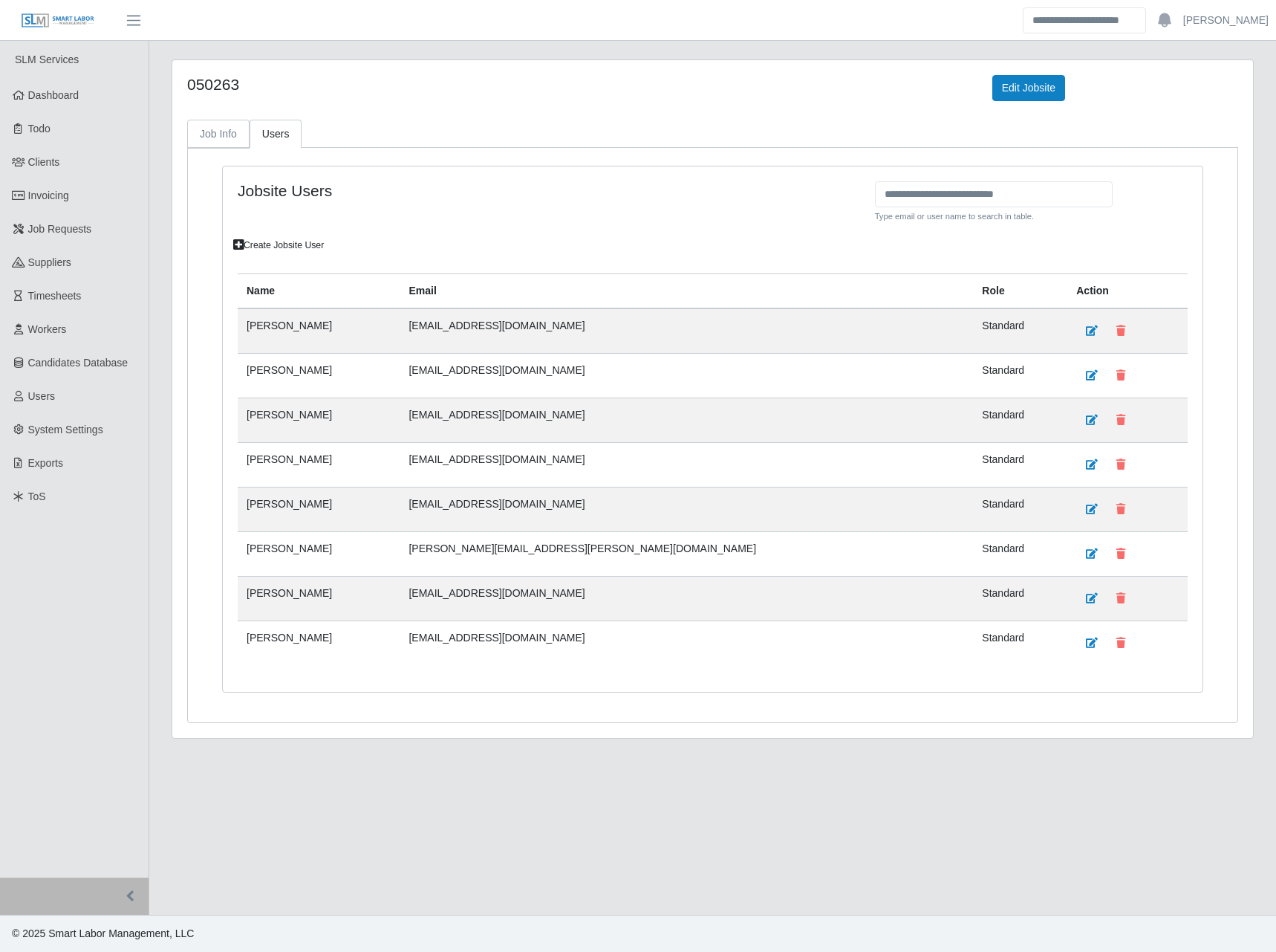
click at [217, 130] on link "Job Info" at bounding box center [219, 134] width 63 height 29
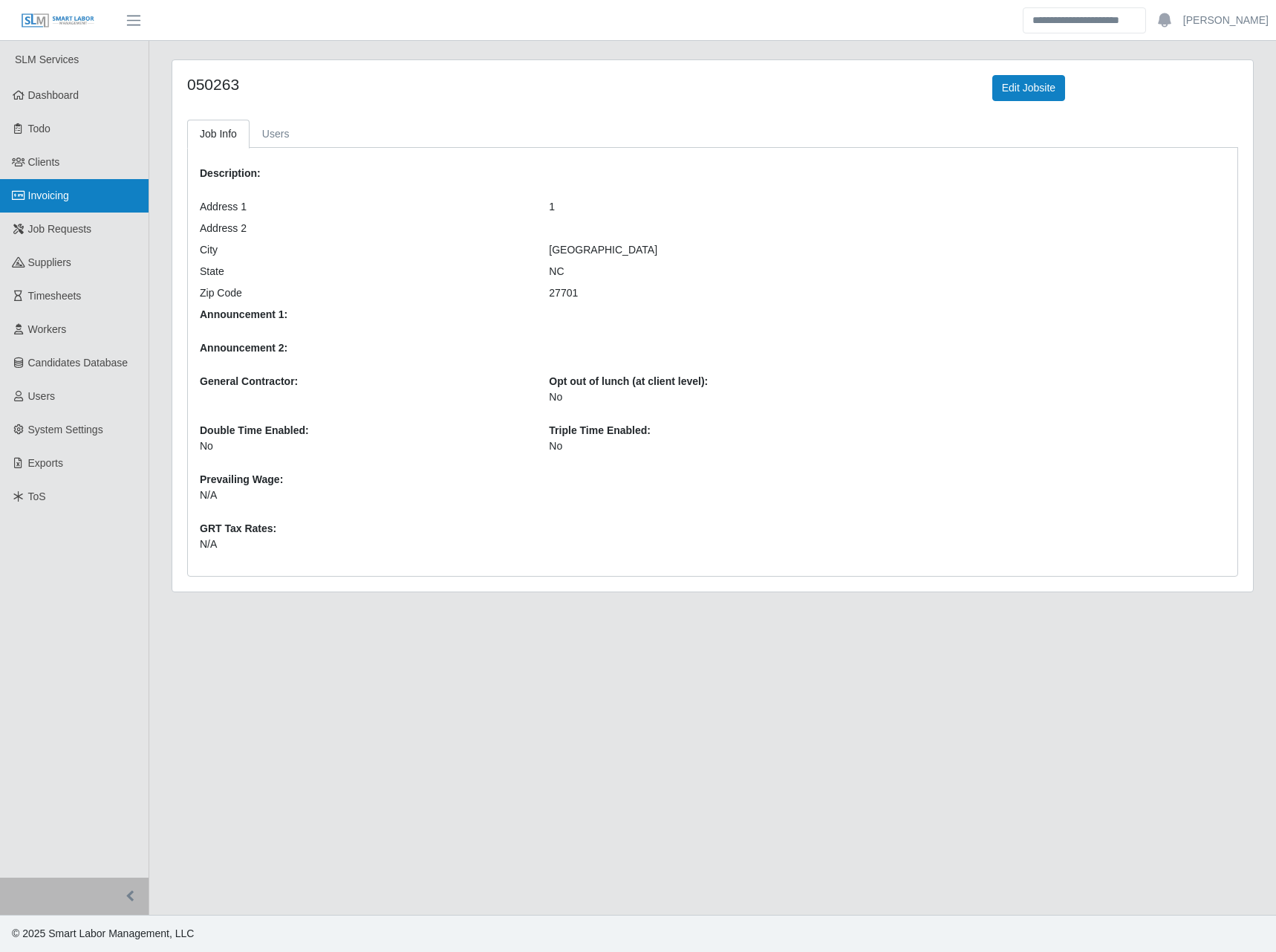
click at [71, 190] on link "Invoicing" at bounding box center [74, 195] width 148 height 33
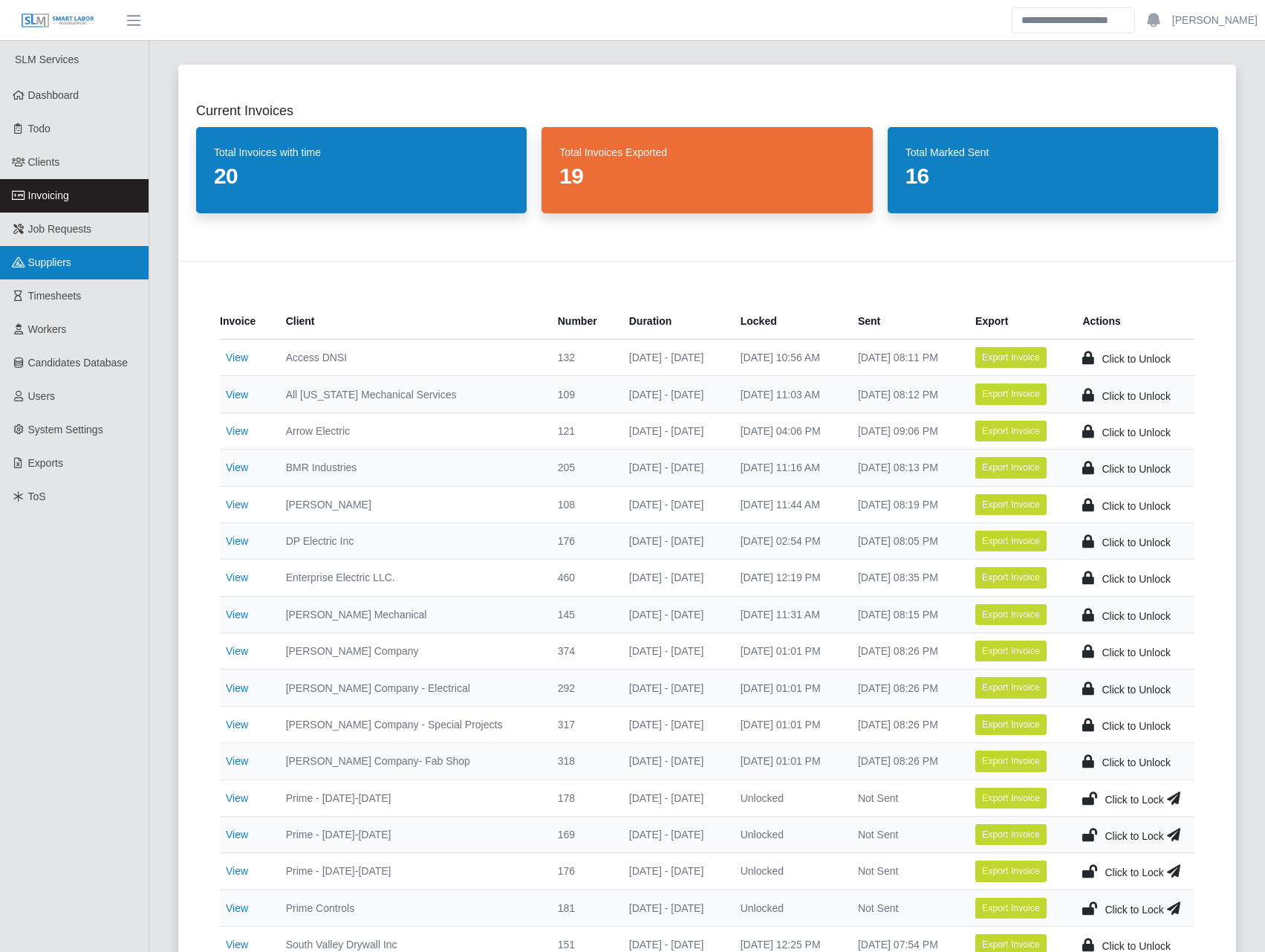
click at [88, 257] on link "Suppliers" at bounding box center [74, 262] width 148 height 33
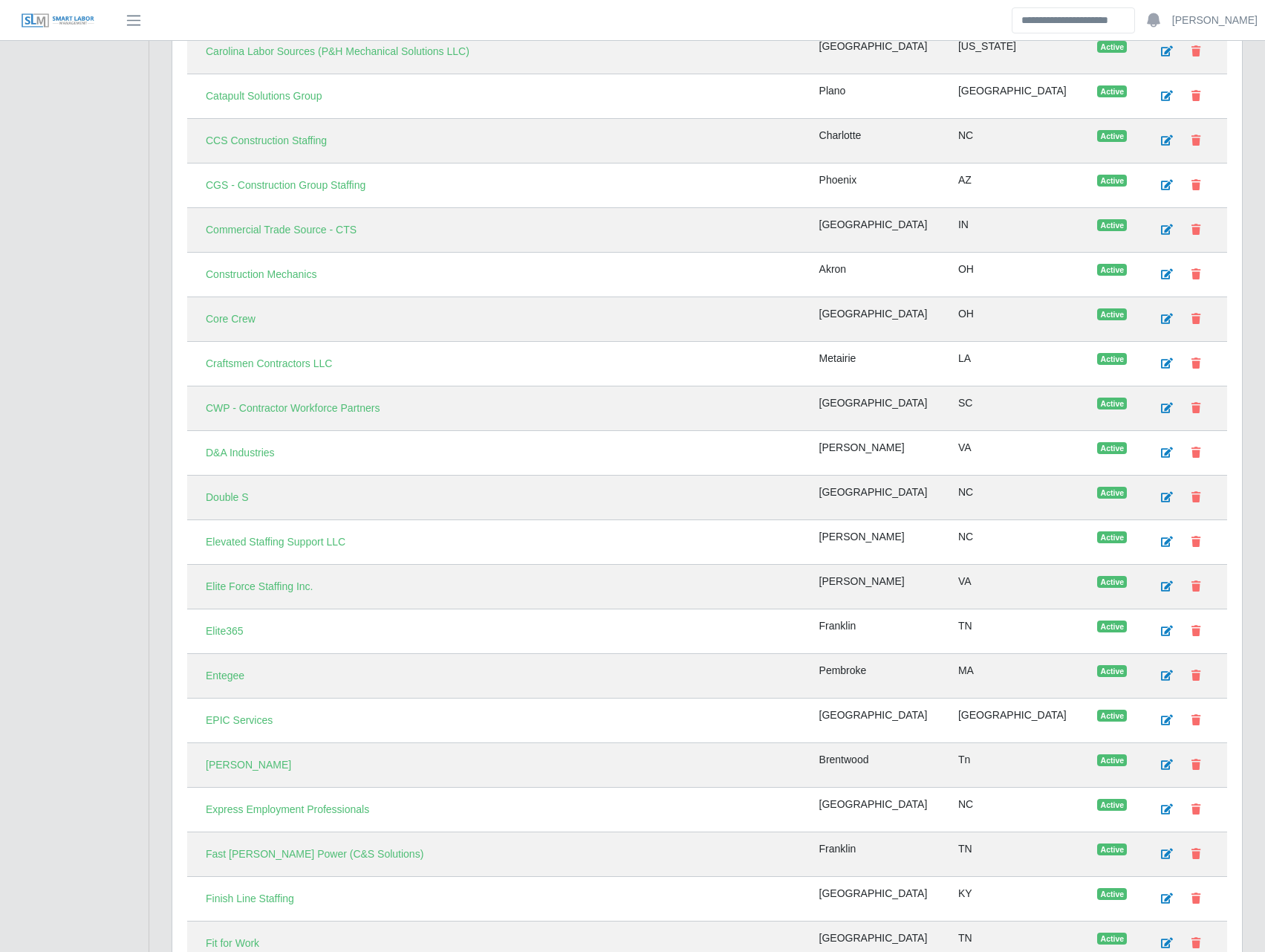
scroll to position [1040, 0]
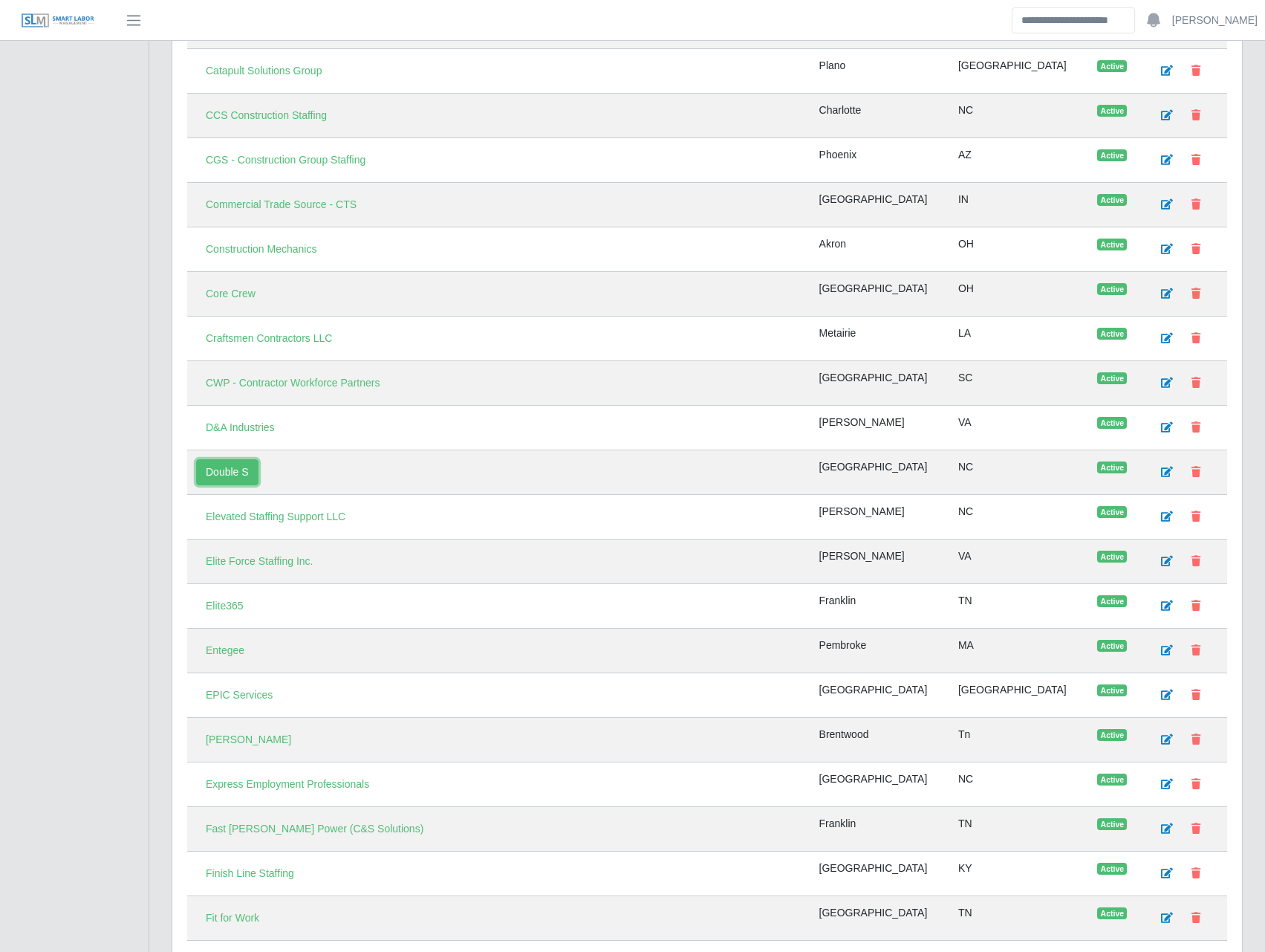
click at [233, 473] on link "Double S" at bounding box center [227, 472] width 63 height 26
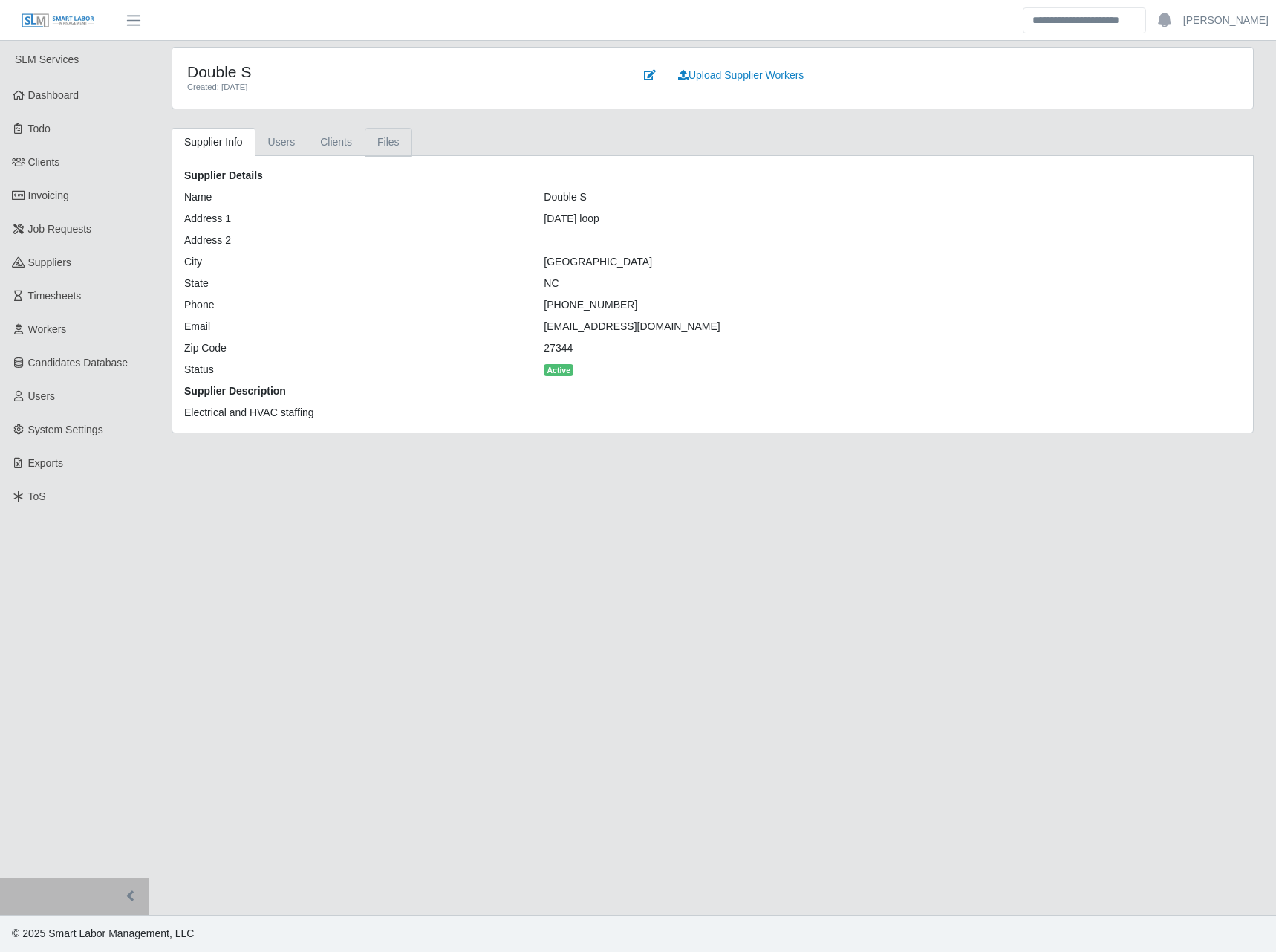
click at [378, 141] on link "Files" at bounding box center [389, 142] width 48 height 29
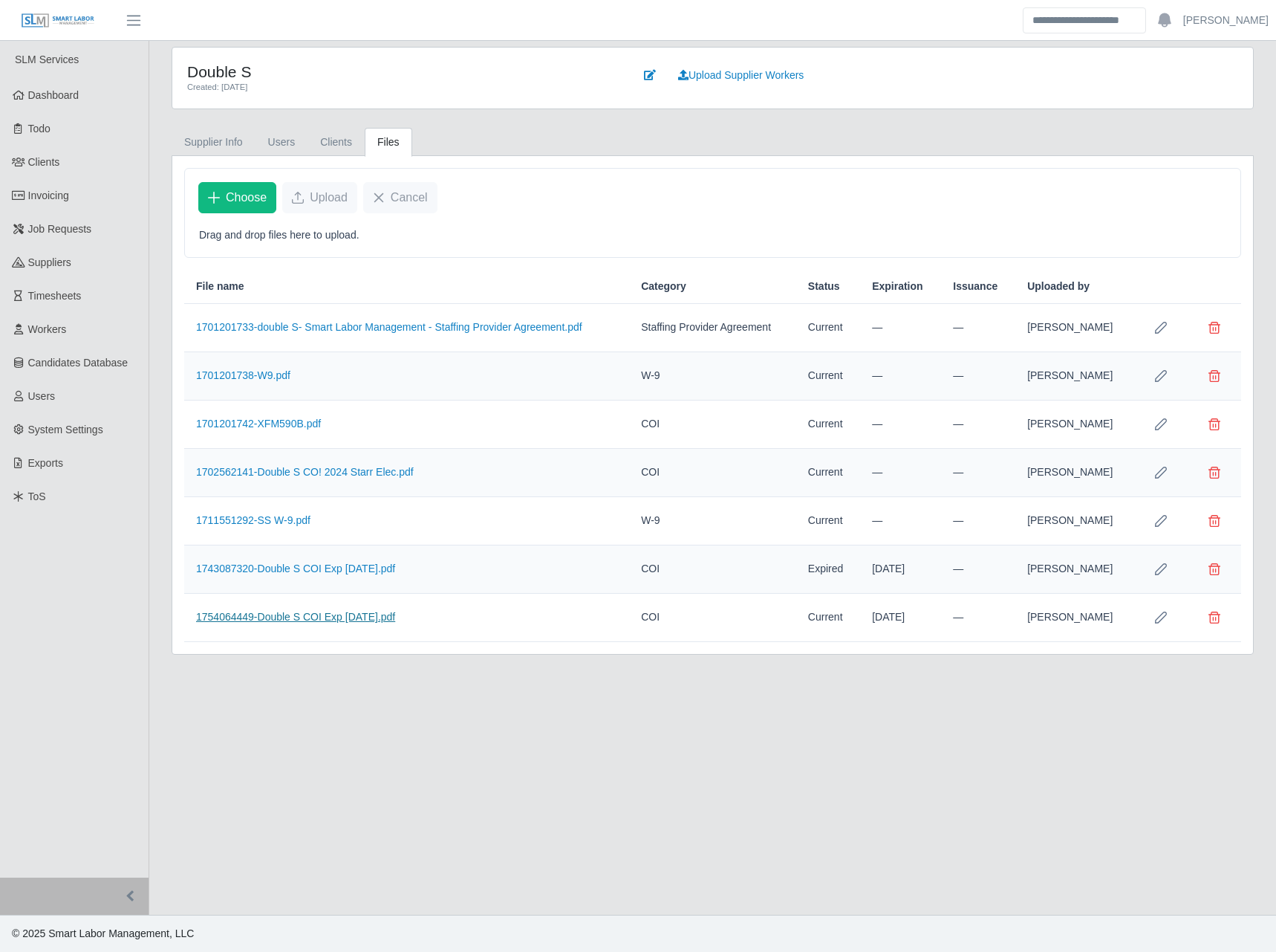
click at [355, 622] on link "1754064449-Double S COI Exp 7.25.26.pdf" at bounding box center [295, 616] width 199 height 11
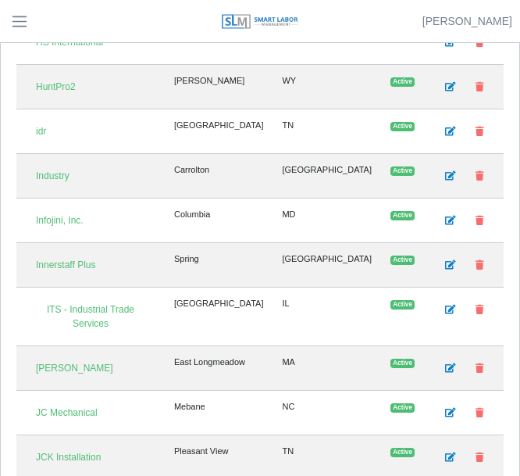
scroll to position [2369, 0]
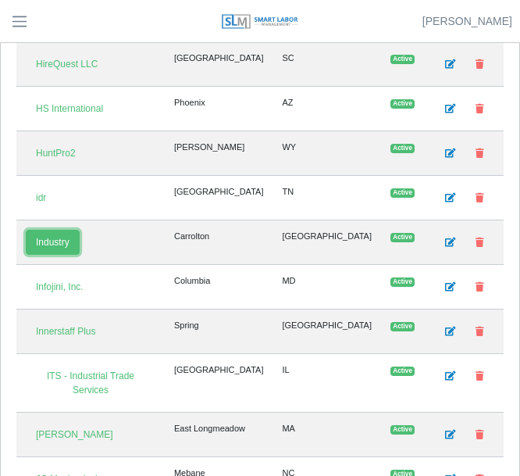
click at [66, 230] on link "Industry" at bounding box center [53, 242] width 54 height 25
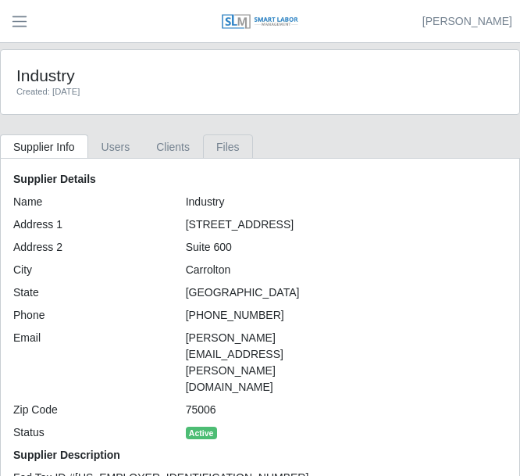
click at [223, 148] on link "Files" at bounding box center [228, 146] width 50 height 24
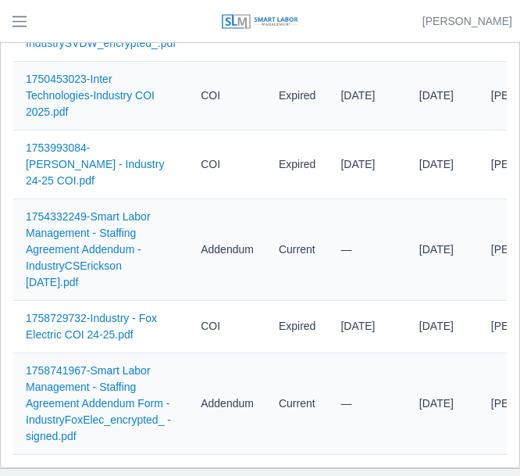
scroll to position [497, 0]
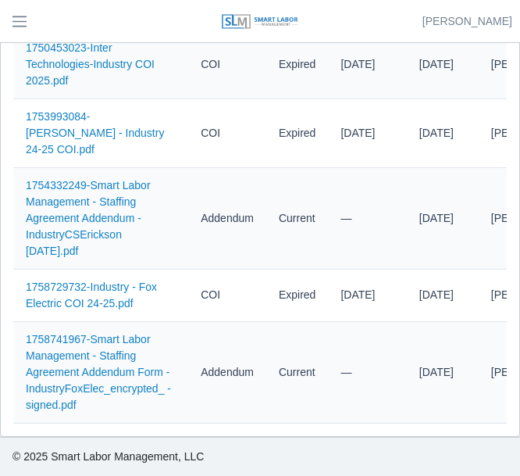
drag, startPoint x: 124, startPoint y: 392, endPoint x: 108, endPoint y: 427, distance: 38.8
click at [108, 427] on div "Choose Upload Cancel Drag and drop files here to upload. File name Category Sta…" at bounding box center [260, 60] width 519 height 751
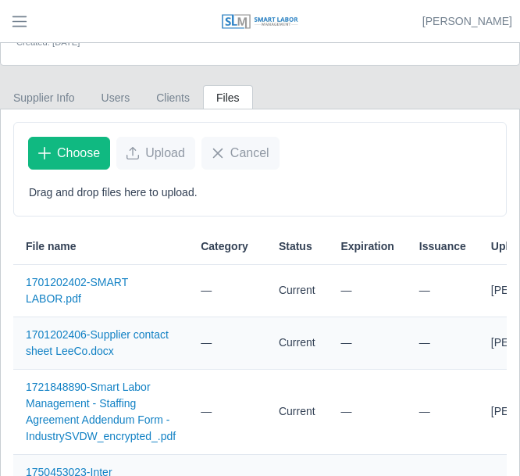
scroll to position [0, 0]
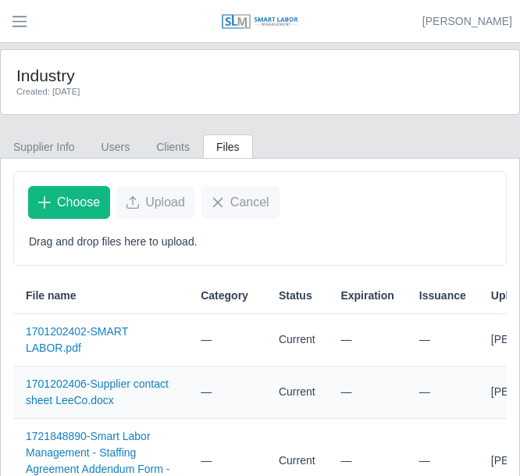
click at [18, 36] on header "Josh Account Settings Logout" at bounding box center [260, 21] width 520 height 43
click at [21, 22] on span "button" at bounding box center [19, 21] width 20 height 18
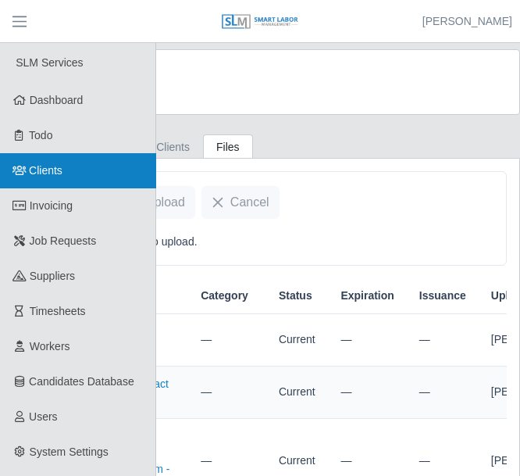
click at [58, 177] on span "Clients" at bounding box center [47, 170] width 34 height 12
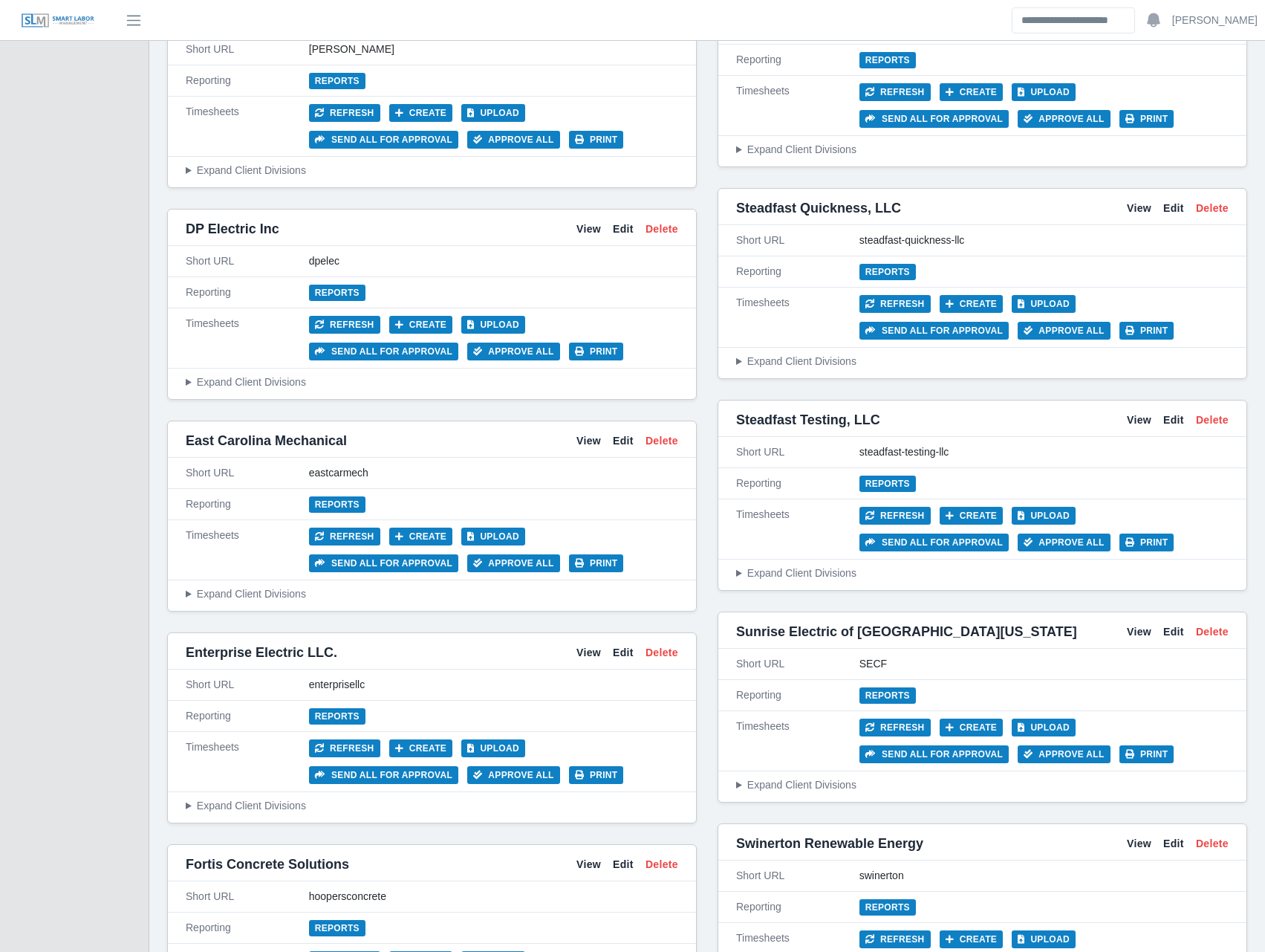
scroll to position [3468, 0]
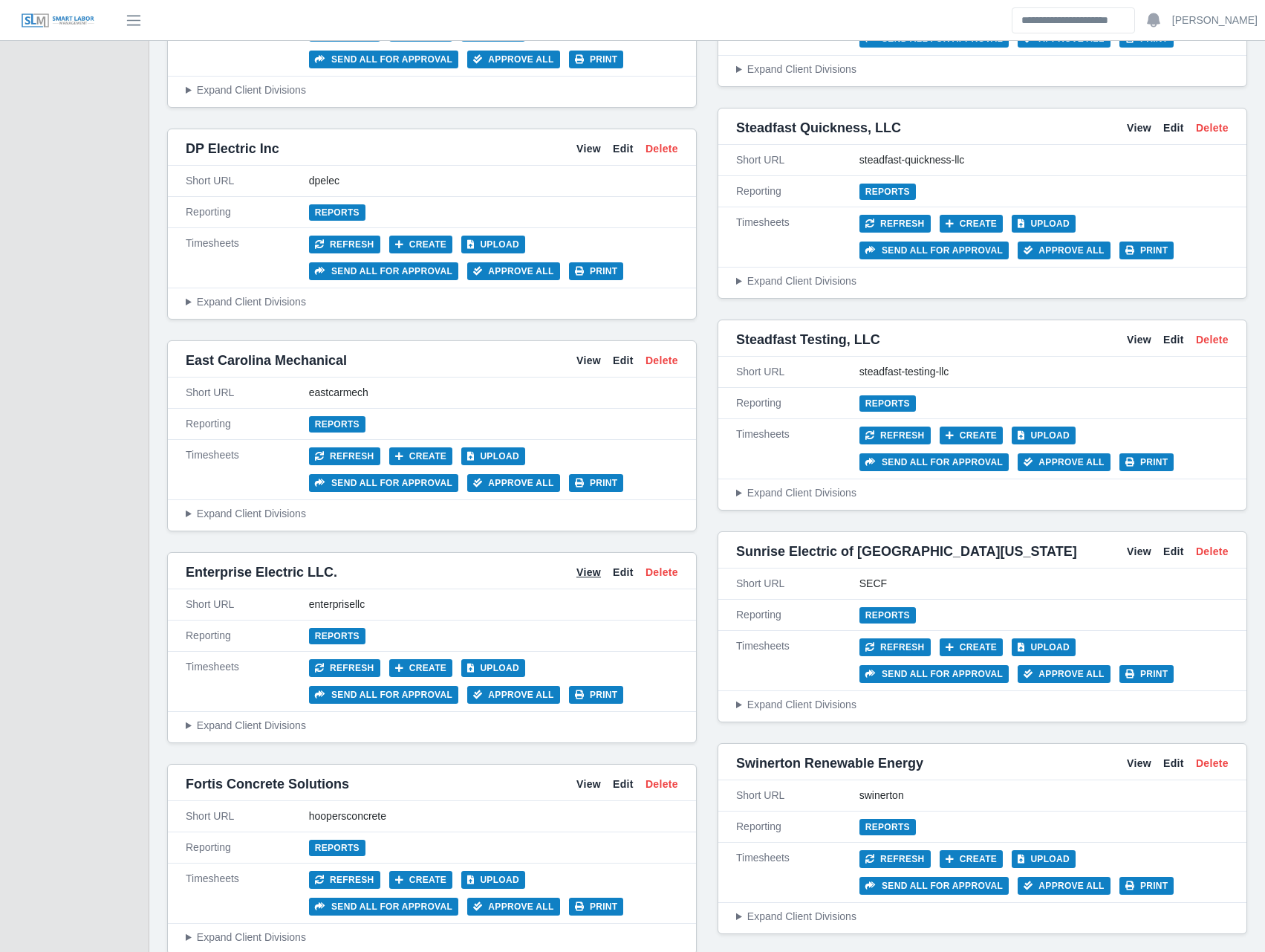
click at [505, 452] on link "View" at bounding box center [589, 573] width 25 height 15
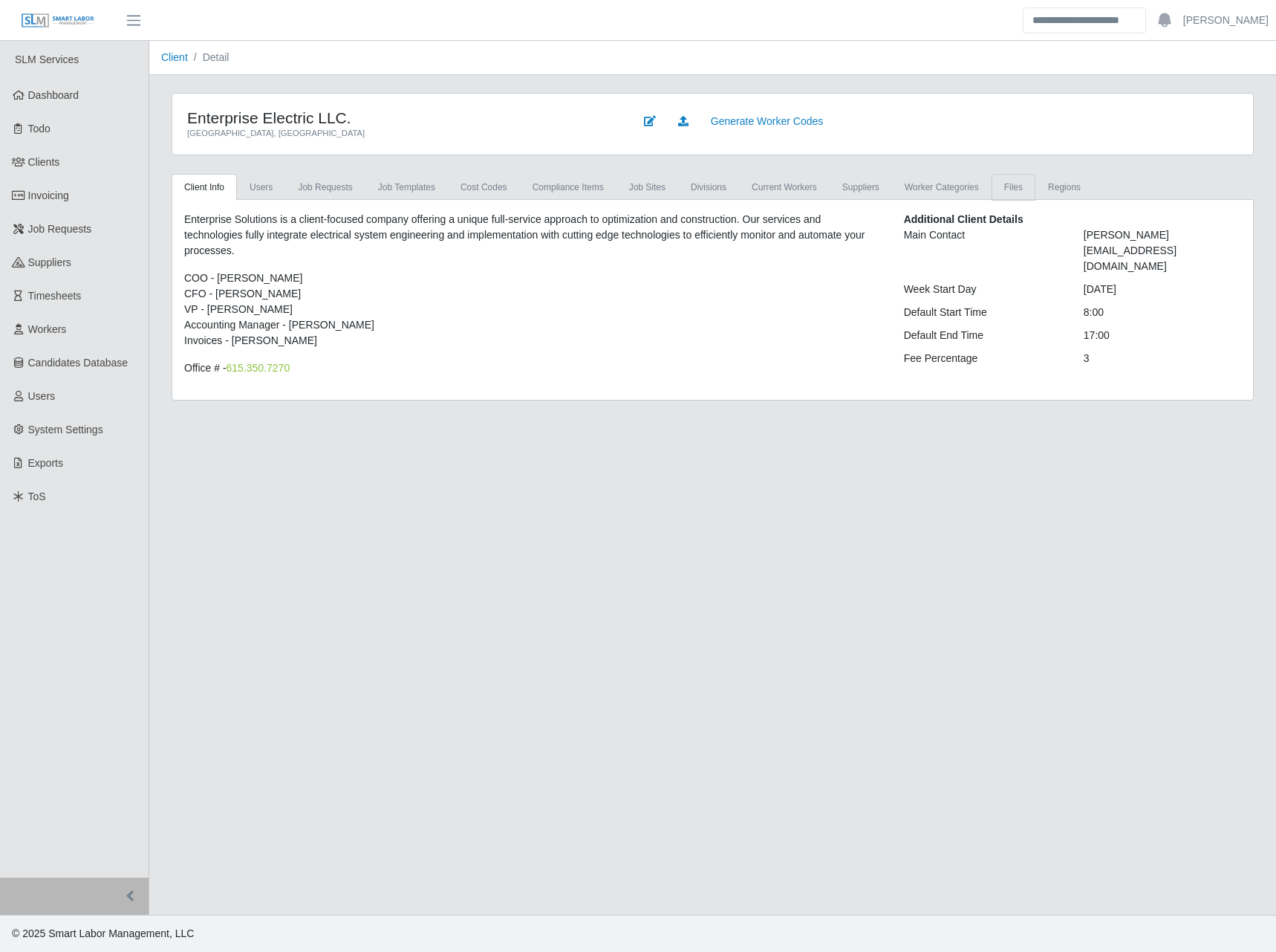
click at [1007, 181] on link "Files" at bounding box center [1014, 187] width 44 height 27
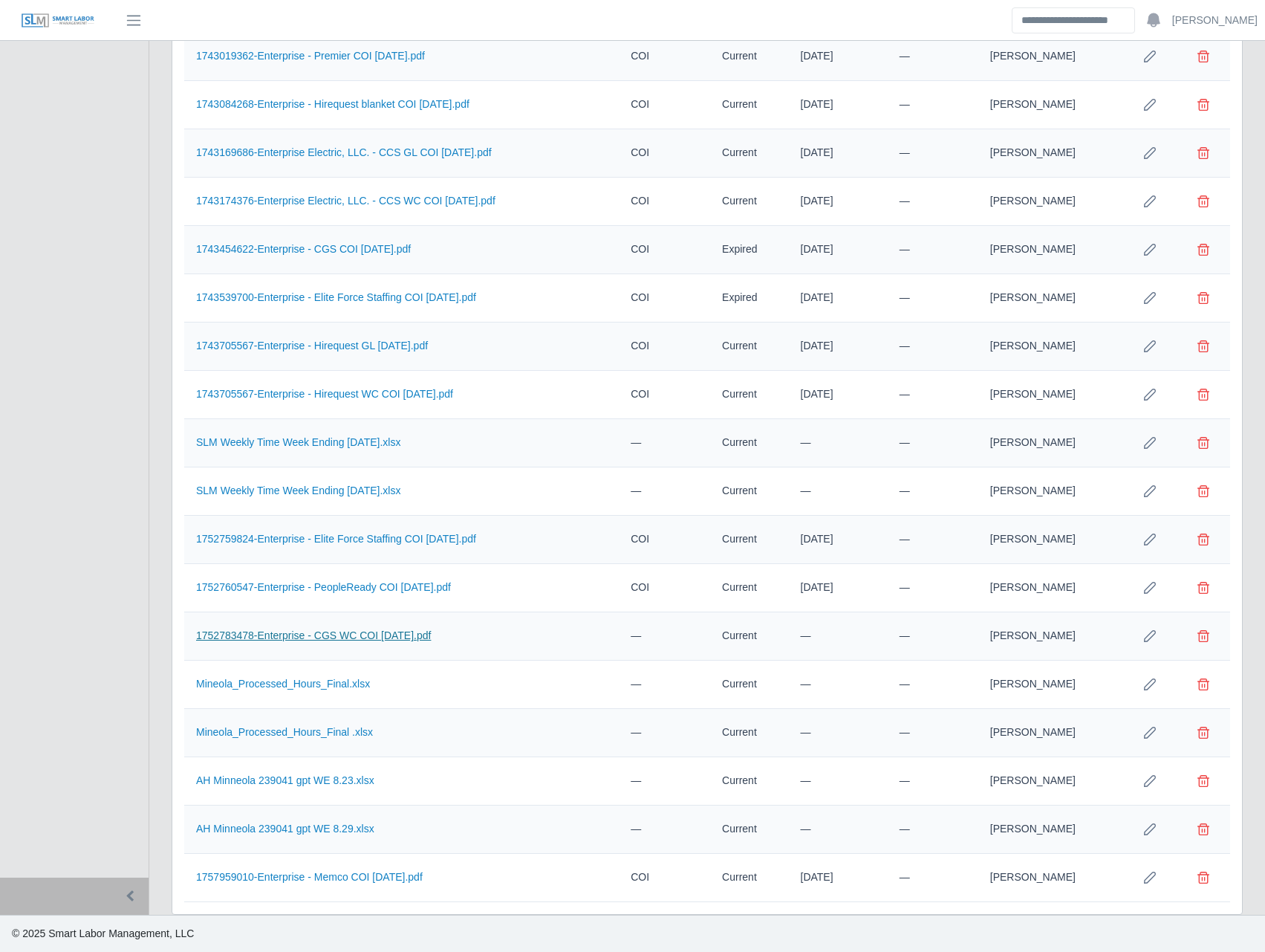
scroll to position [480, 0]
